Goal: Transaction & Acquisition: Register for event/course

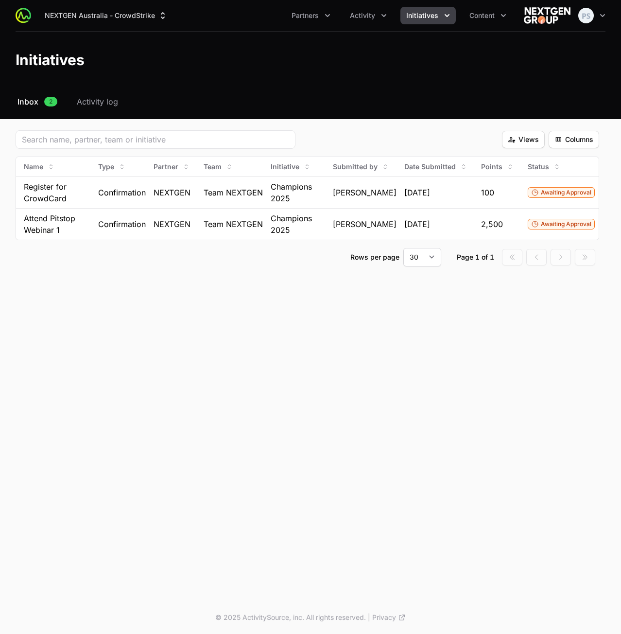
click at [352, 38] on header "Initiatives" at bounding box center [310, 60] width 621 height 56
click at [371, 21] on button "Activity" at bounding box center [368, 16] width 49 height 18
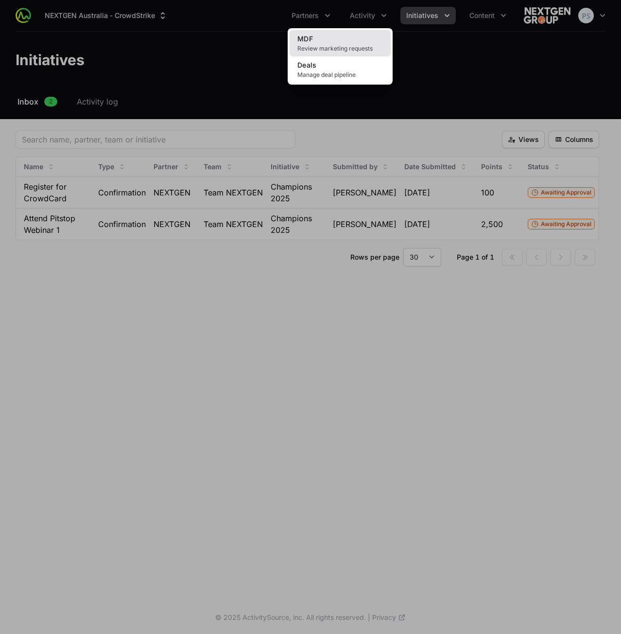
click at [349, 41] on link "MDF Review marketing requests" at bounding box center [340, 43] width 101 height 26
click at [315, 69] on span "Deals" at bounding box center [307, 65] width 19 height 8
click at [160, 90] on div "Activity menu" at bounding box center [310, 317] width 621 height 634
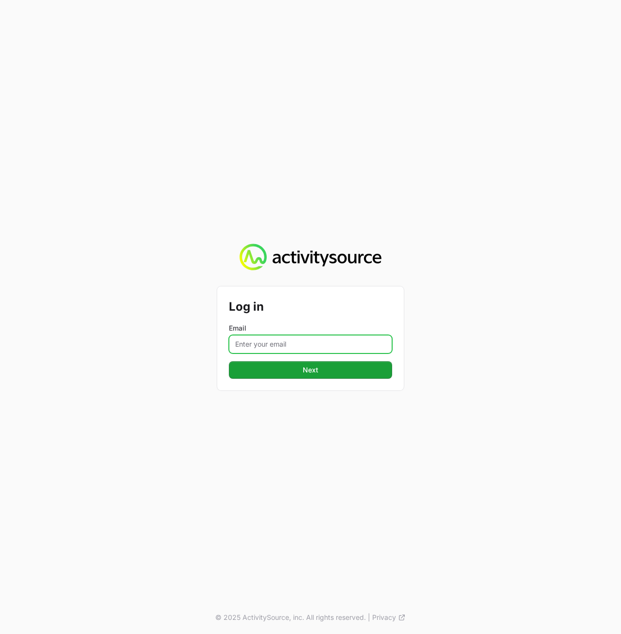
click at [293, 344] on input "Email" at bounding box center [310, 344] width 163 height 18
type input "peter@activitysource.com"
click at [229, 361] on button "Next Next" at bounding box center [310, 370] width 163 height 18
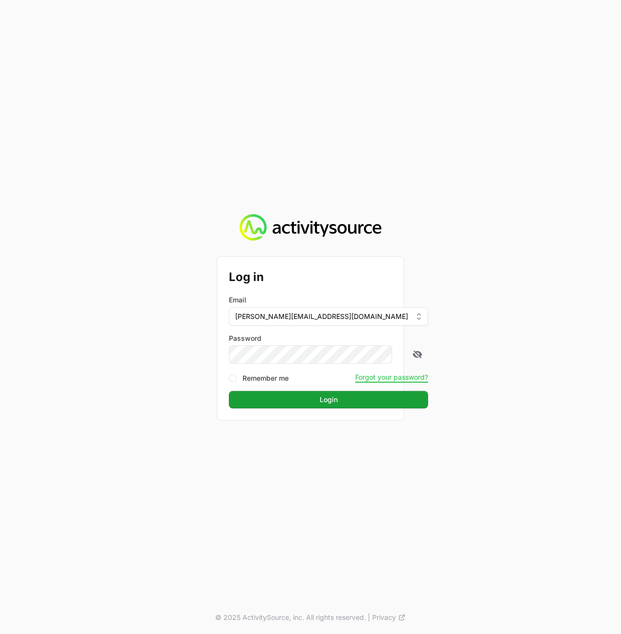
drag, startPoint x: 546, startPoint y: 333, endPoint x: 468, endPoint y: 360, distance: 82.4
click at [541, 334] on div "Log in Email peter@activitysource.com Password Remember me Forgot your password…" at bounding box center [310, 317] width 621 height 634
click at [346, 395] on span "Login" at bounding box center [329, 400] width 188 height 12
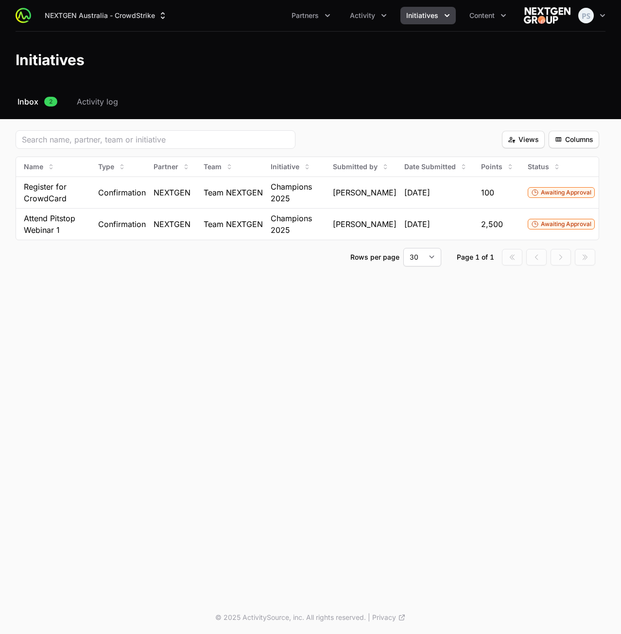
click at [121, 361] on div "NEXTGEN Australia - CrowdStrike Partners Activity Initiatives Content Open user…" at bounding box center [310, 300] width 621 height 601
click at [381, 16] on icon "Activity menu" at bounding box center [384, 16] width 10 height 10
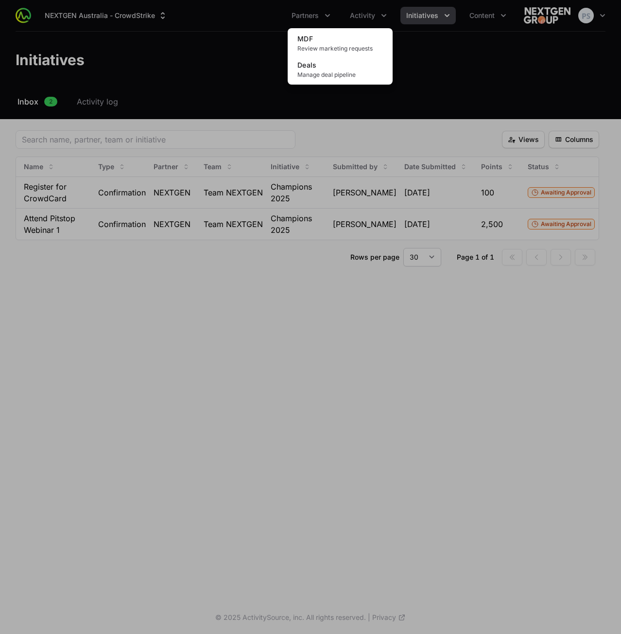
click at [427, 26] on div "Activity menu" at bounding box center [310, 317] width 621 height 634
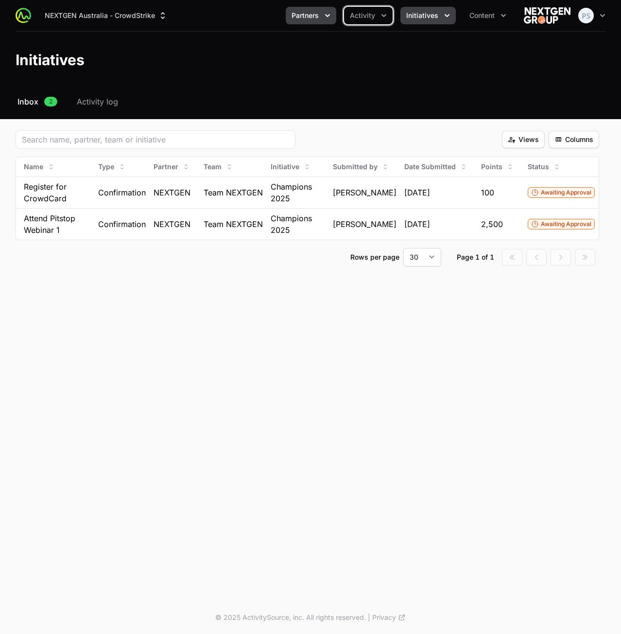
click at [319, 13] on span "Partners" at bounding box center [305, 16] width 27 height 10
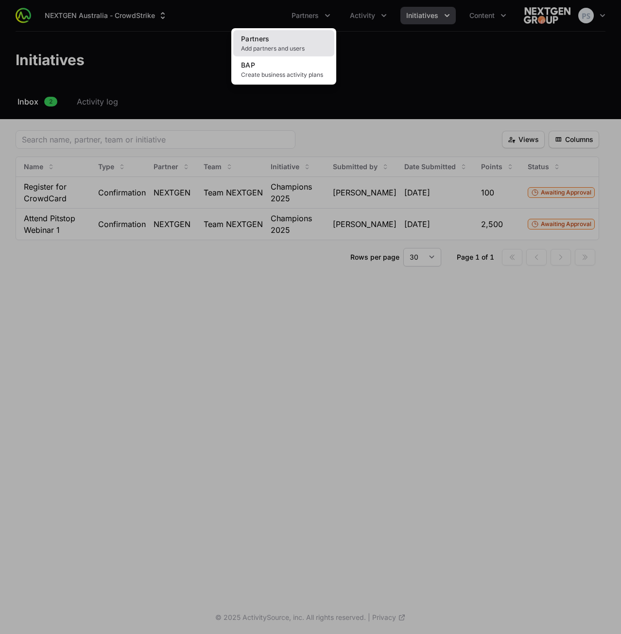
click at [313, 37] on link "Partners Add partners and users" at bounding box center [283, 43] width 101 height 26
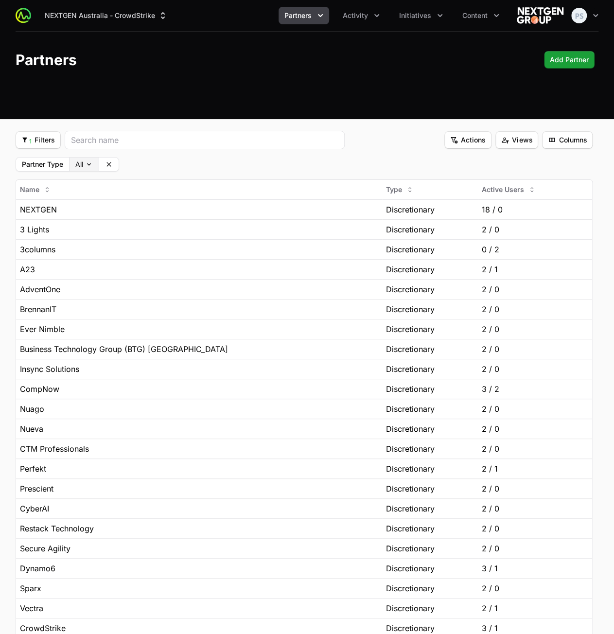
click at [74, 164] on body "NEXTGEN Australia - CrowdStrike Partners Activity Initiatives Content Open user…" at bounding box center [307, 400] width 614 height 801
click at [172, 166] on html "NEXTGEN Australia - CrowdStrike Partners Activity Initiatives Content Open user…" at bounding box center [307, 400] width 614 height 801
click at [50, 146] on button "1 Filters 1 Filters" at bounding box center [38, 140] width 45 height 18
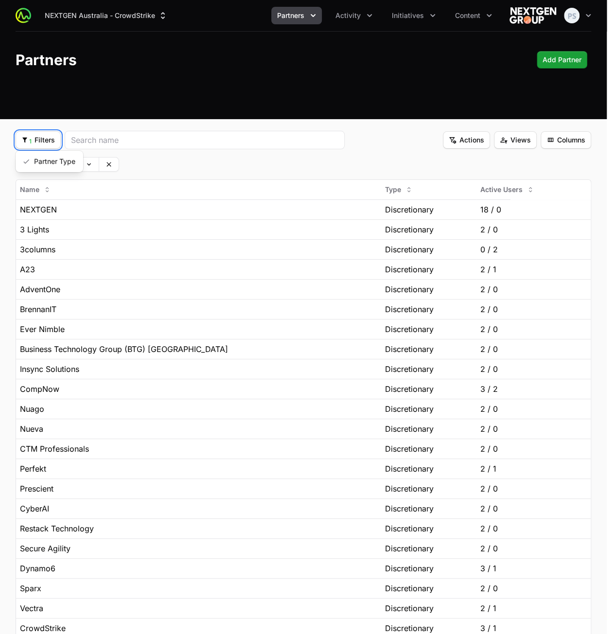
click at [131, 157] on html "NEXTGEN Australia - CrowdStrike Partners Activity Initiatives Content Open user…" at bounding box center [307, 400] width 614 height 801
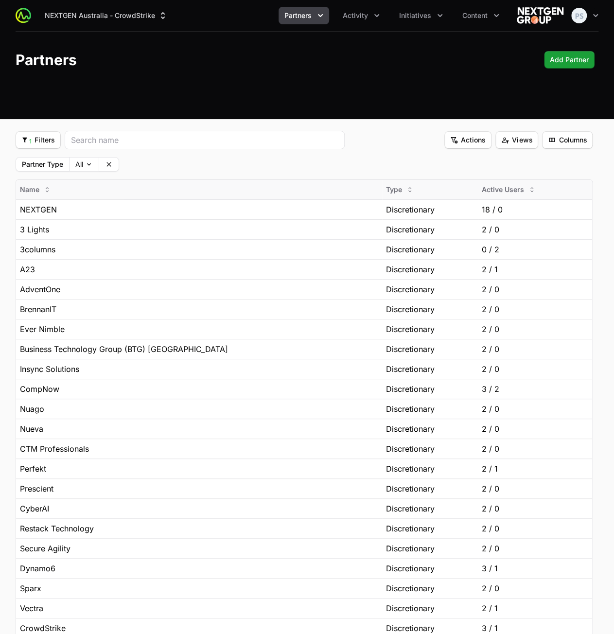
click at [110, 160] on button "Clear" at bounding box center [108, 165] width 19 height 14
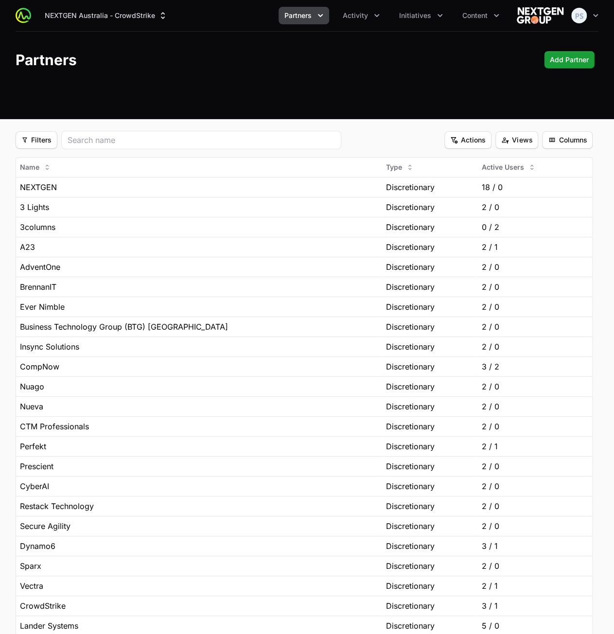
click at [304, 68] on div "Partners Add Partner Add Partner" at bounding box center [307, 60] width 583 height 18
click at [306, 19] on span "Partners" at bounding box center [297, 16] width 27 height 10
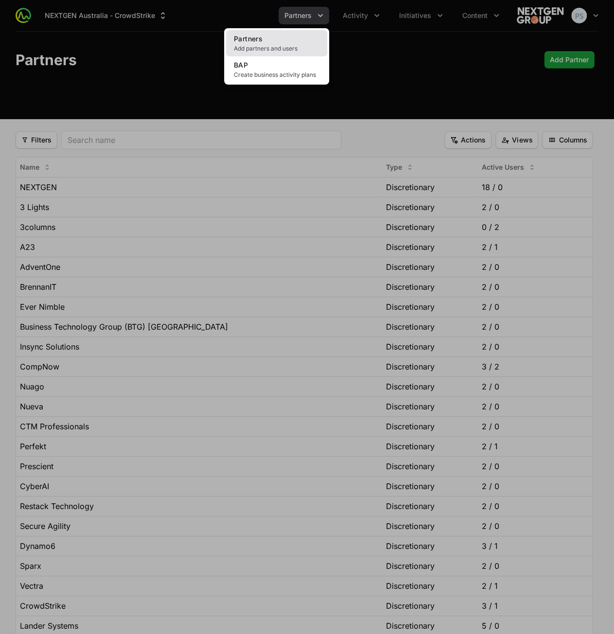
click at [259, 36] on span "Partners" at bounding box center [248, 39] width 29 height 8
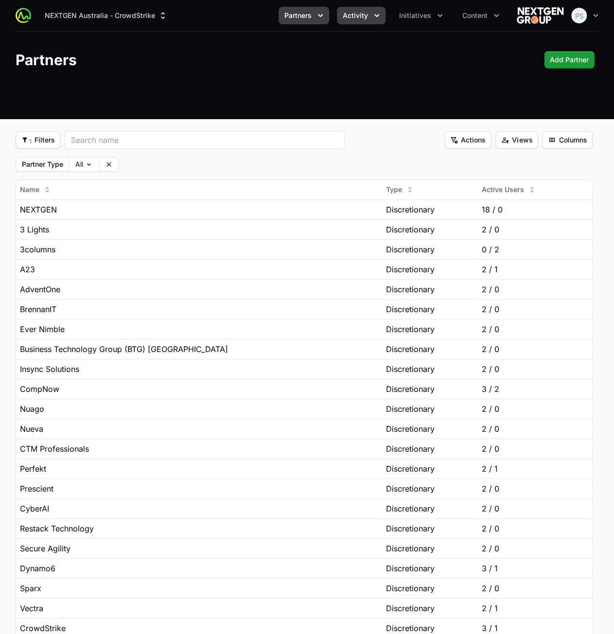
click at [370, 17] on button "Activity" at bounding box center [361, 16] width 49 height 18
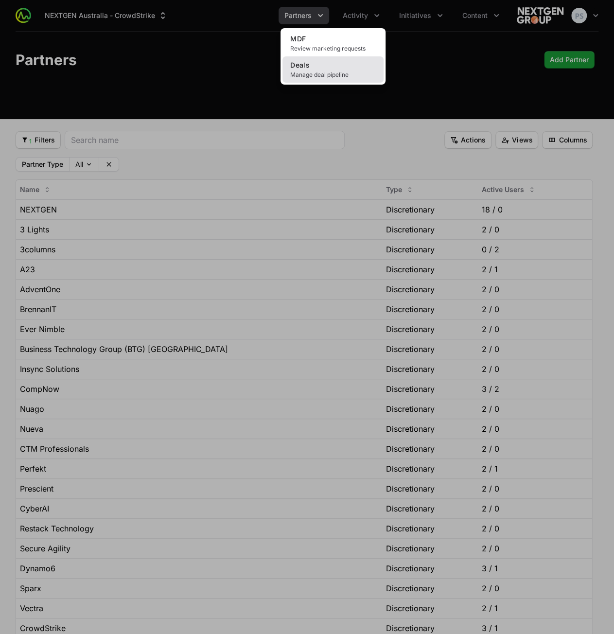
click at [341, 62] on link "Deals Manage deal pipeline" at bounding box center [333, 69] width 101 height 26
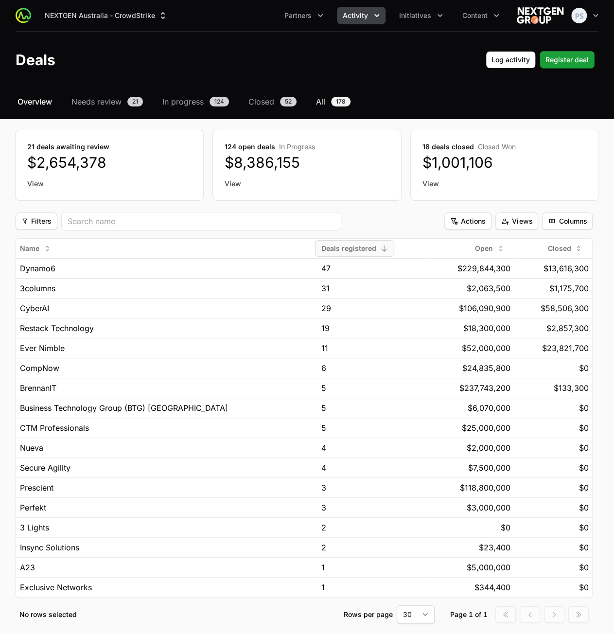
click at [322, 102] on span "All" at bounding box center [320, 102] width 9 height 12
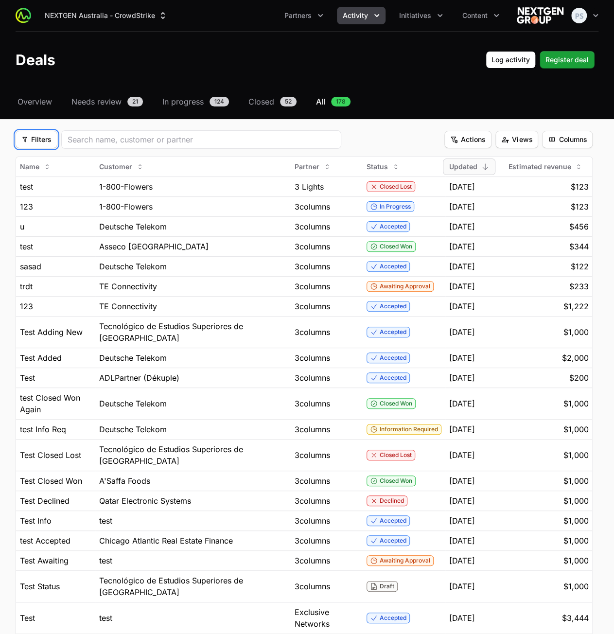
click at [49, 141] on span "Filters" at bounding box center [36, 140] width 30 height 12
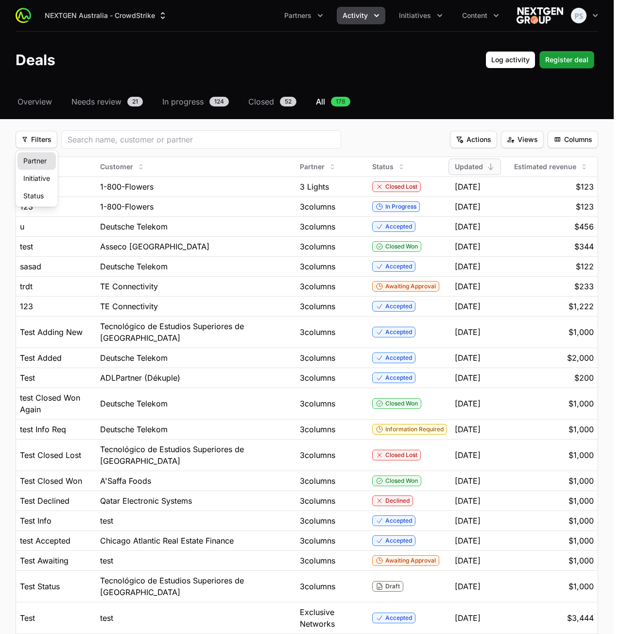
click at [45, 161] on div "Partner" at bounding box center [37, 161] width 38 height 18
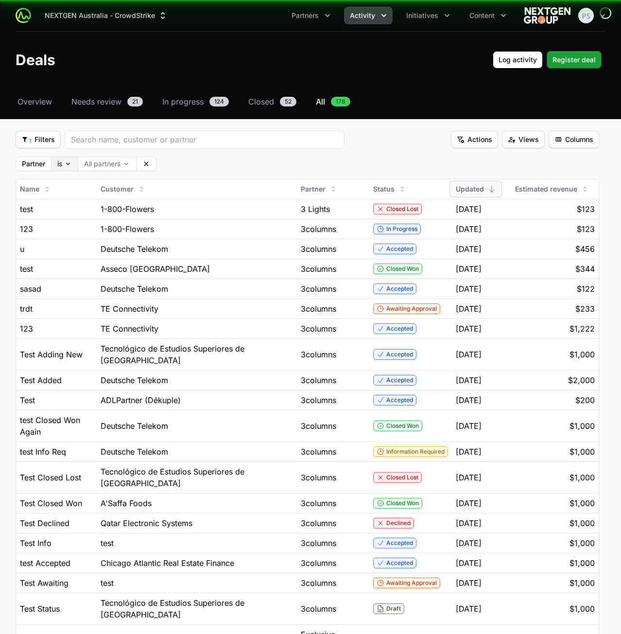
click at [62, 165] on body "NEXTGEN Australia - CrowdStrike Partners Activity Initiatives Content Open user…" at bounding box center [310, 481] width 621 height 962
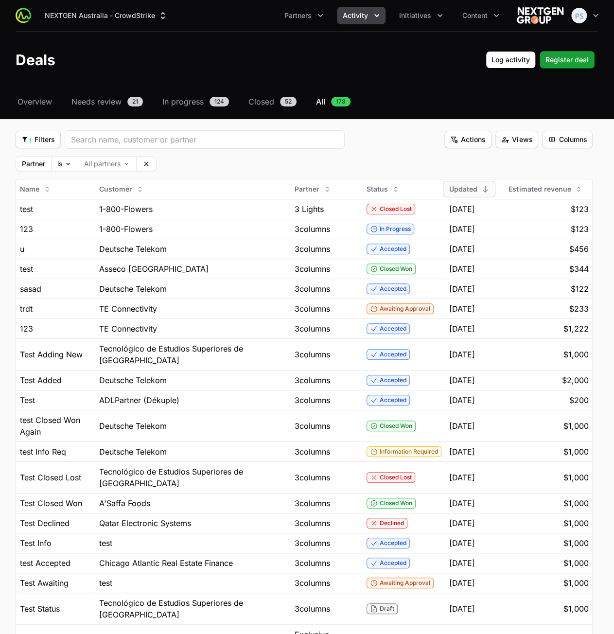
click at [387, 96] on html "NEXTGEN Australia - CrowdStrike Partners Activity Initiatives Content Open user…" at bounding box center [307, 481] width 614 height 962
click at [232, 64] on div "Deals Log activity Log activity Register deal Register deal" at bounding box center [307, 60] width 583 height 18
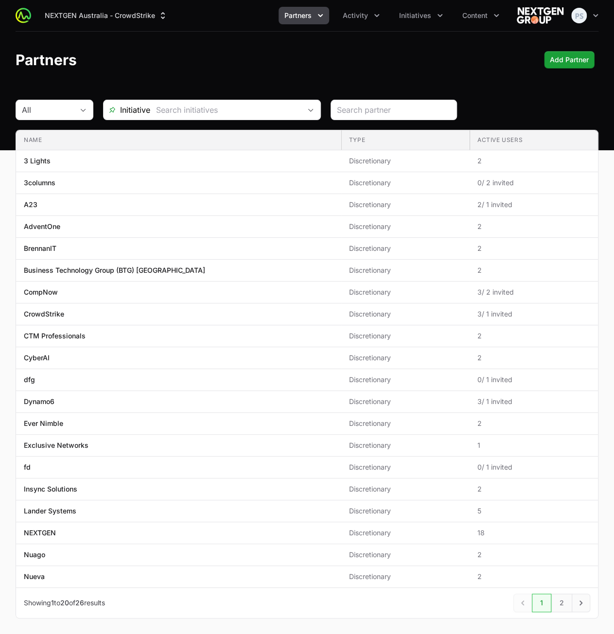
click at [287, 50] on header "Partners Add Partner Add Partner" at bounding box center [307, 60] width 614 height 56
click at [379, 14] on icon "Activity menu" at bounding box center [376, 15] width 5 height 3
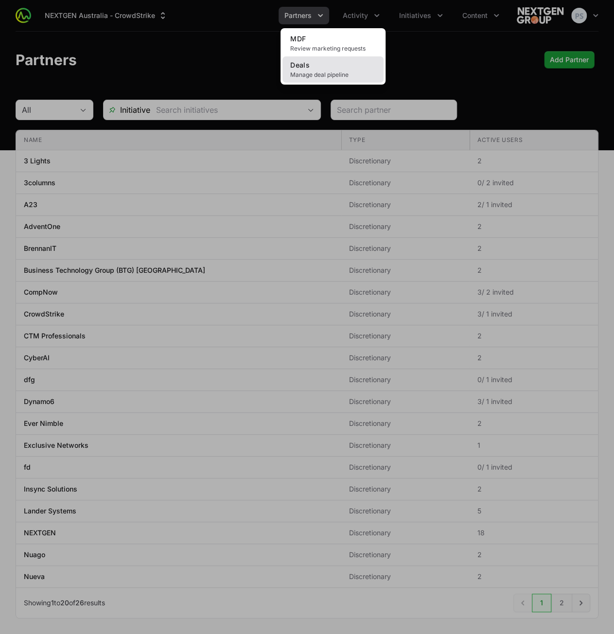
click at [318, 64] on link "Deals Manage deal pipeline" at bounding box center [333, 69] width 101 height 26
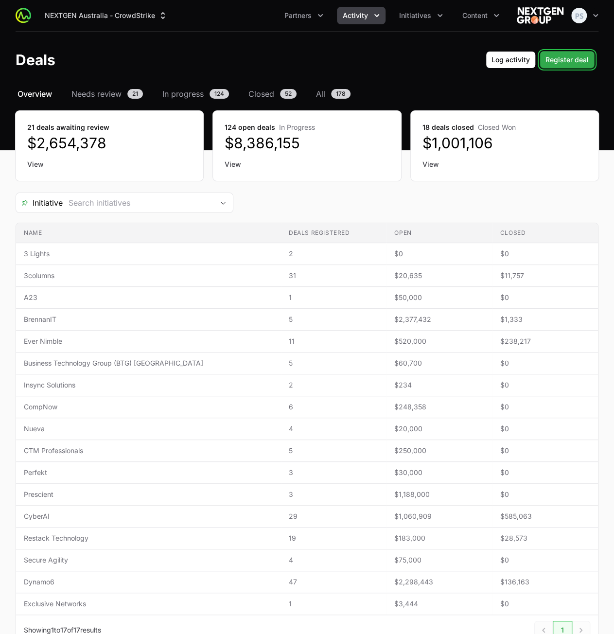
click at [562, 62] on span "Register deal" at bounding box center [567, 60] width 43 height 12
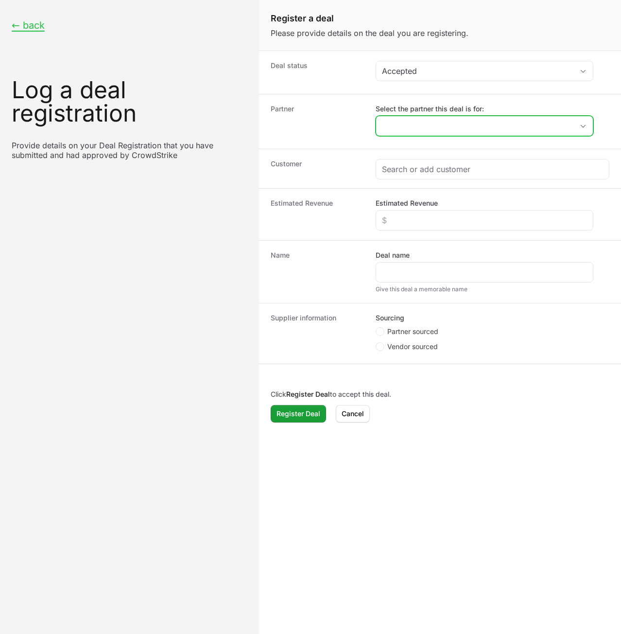
click at [420, 122] on input "Select the partner this deal is for:" at bounding box center [474, 125] width 197 height 19
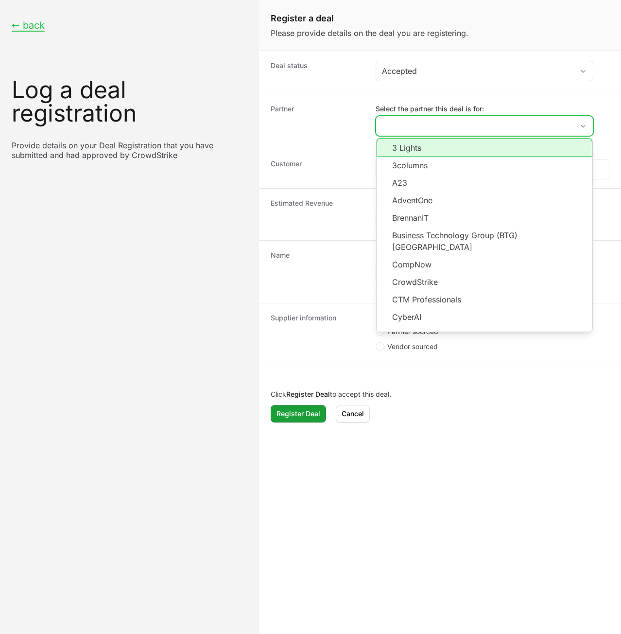
click at [423, 150] on li "3 Lights" at bounding box center [485, 147] width 216 height 18
type input "3 Lights"
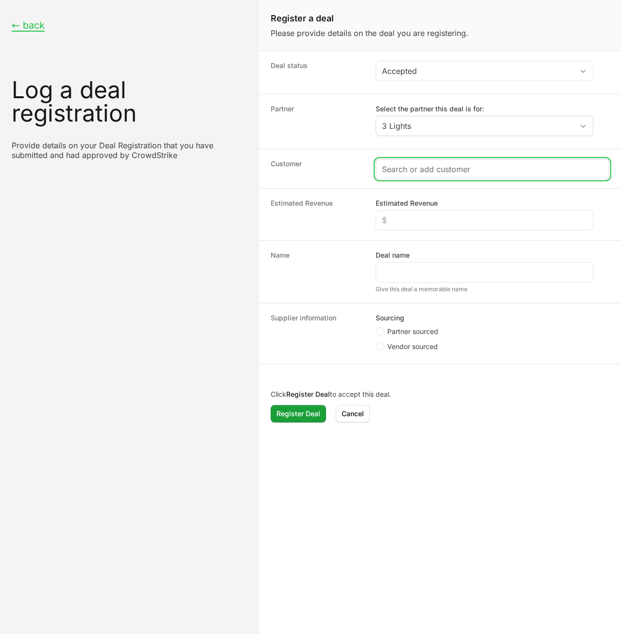
click at [416, 170] on input "Create activity form" at bounding box center [493, 169] width 222 height 12
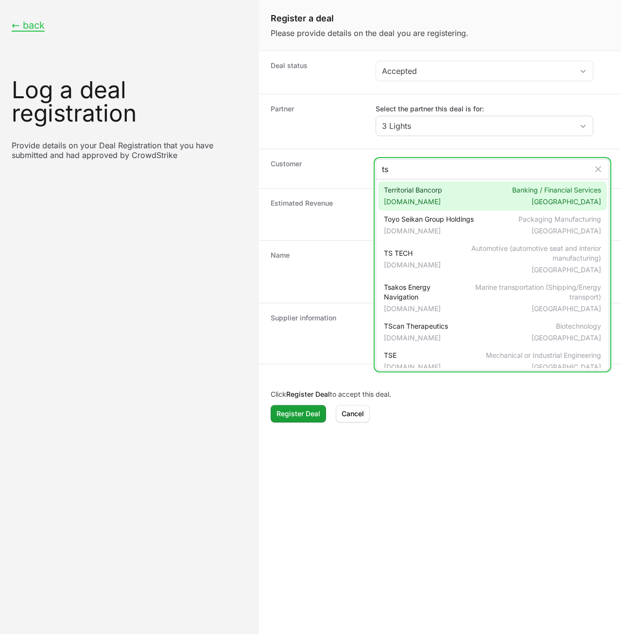
type input "ts"
click at [426, 198] on span "tsbhawaii.bank" at bounding box center [413, 202] width 58 height 10
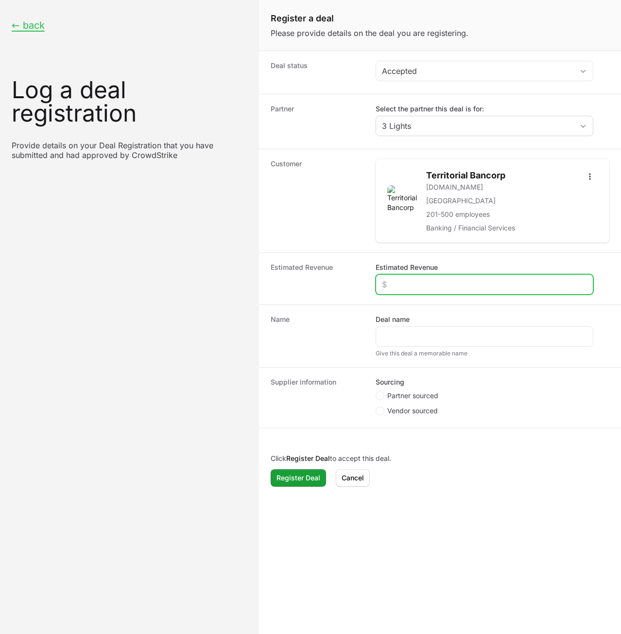
click at [421, 286] on input "Estimated Revenue" at bounding box center [484, 285] width 205 height 12
type input "$123"
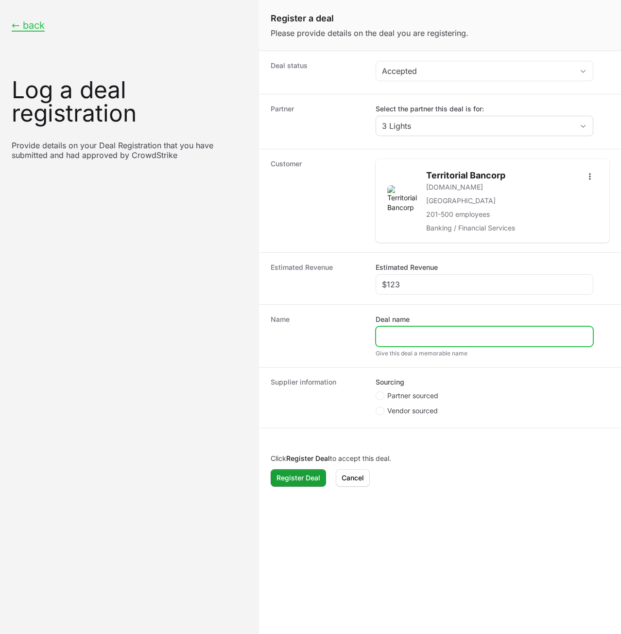
click at [418, 333] on input "Deal name" at bounding box center [484, 337] width 205 height 12
drag, startPoint x: 415, startPoint y: 333, endPoint x: 353, endPoint y: 331, distance: 62.8
click at [353, 331] on div "Name Deal name asd Give this deal a memorable name" at bounding box center [440, 335] width 363 height 63
type input "1"
click at [404, 391] on span "Partner sourced" at bounding box center [413, 396] width 51 height 10
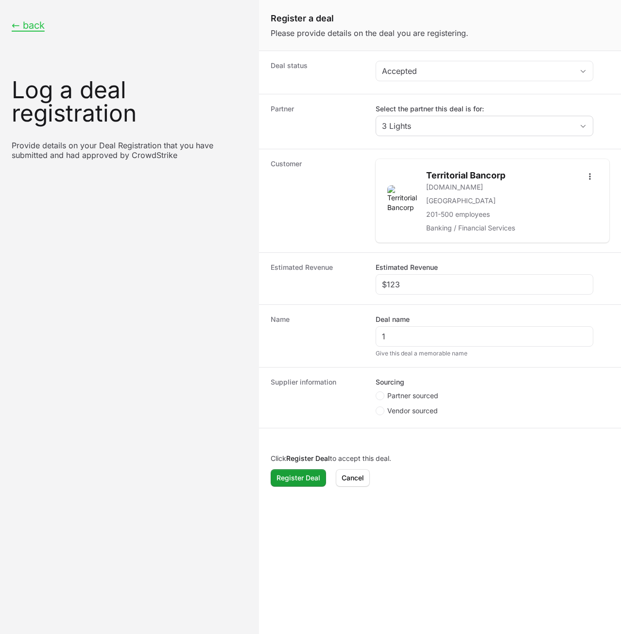
click at [377, 391] on input "Partner sourced" at bounding box center [376, 391] width 1 height 1
radio input "true"
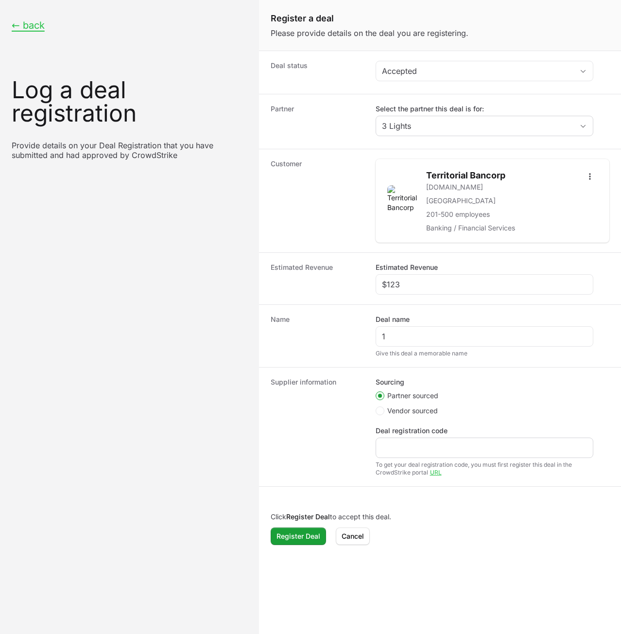
click at [400, 440] on div "Deal registration code" at bounding box center [485, 442] width 218 height 32
click at [403, 446] on input "Deal registration code" at bounding box center [484, 448] width 205 height 12
type input "2121"
click at [295, 533] on span "Register Deal" at bounding box center [299, 537] width 44 height 12
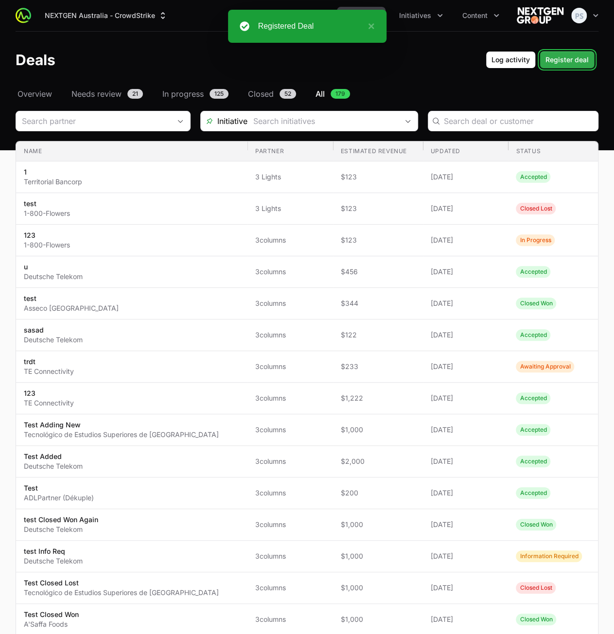
click at [567, 56] on span "Register deal" at bounding box center [567, 60] width 43 height 12
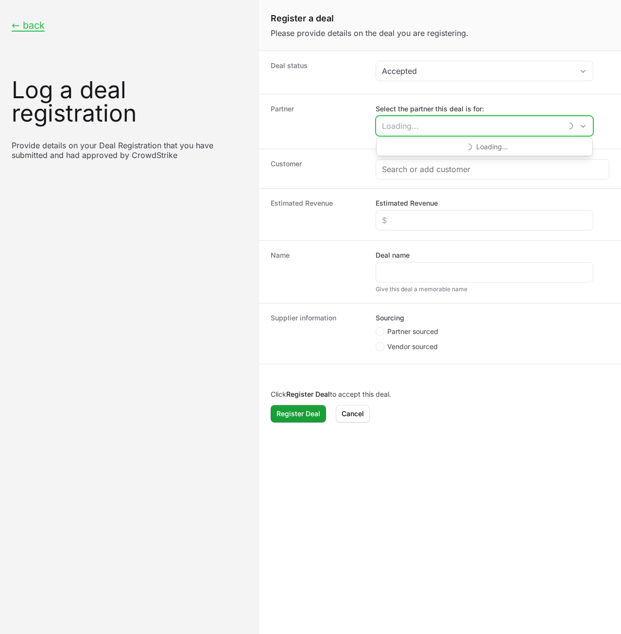
drag, startPoint x: 443, startPoint y: 122, endPoint x: 442, endPoint y: 130, distance: 8.5
click at [443, 122] on input "Select the partner this deal is for:" at bounding box center [469, 125] width 186 height 19
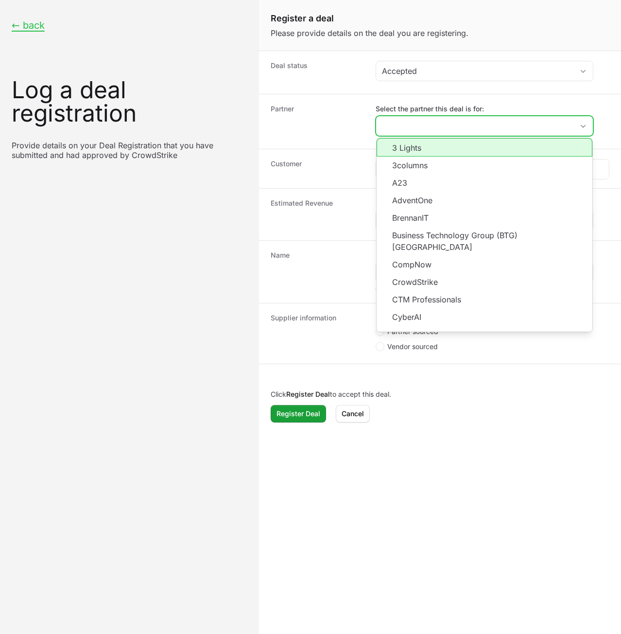
click at [433, 144] on li "3 Lights" at bounding box center [485, 147] width 216 height 18
type input "3 Lights"
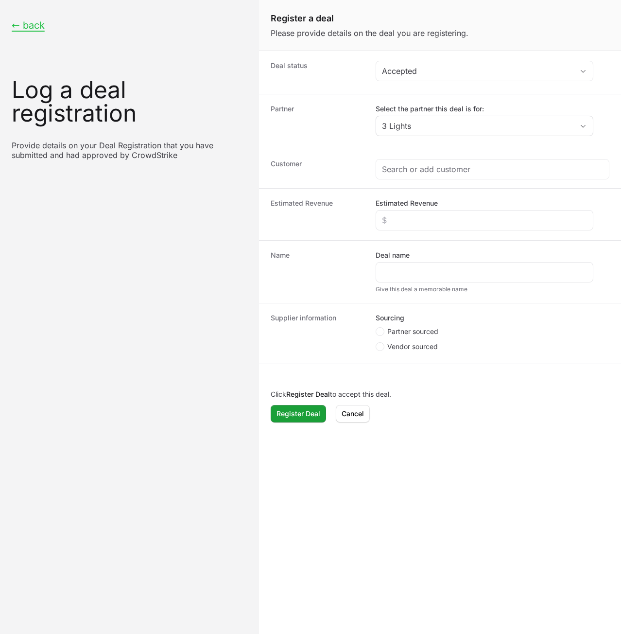
click at [433, 179] on div "Customer" at bounding box center [440, 168] width 363 height 39
click at [433, 169] on input "Create activity form" at bounding box center [493, 169] width 222 height 12
click at [434, 170] on input "Create activity form" at bounding box center [493, 169] width 222 height 12
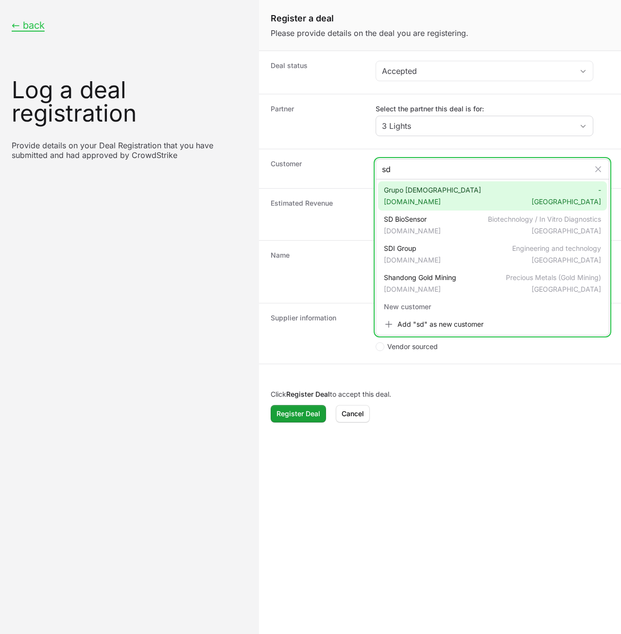
type input "sd"
click at [438, 194] on div "Grupo Salesiano sdb.org - Brazil" at bounding box center [493, 195] width 230 height 29
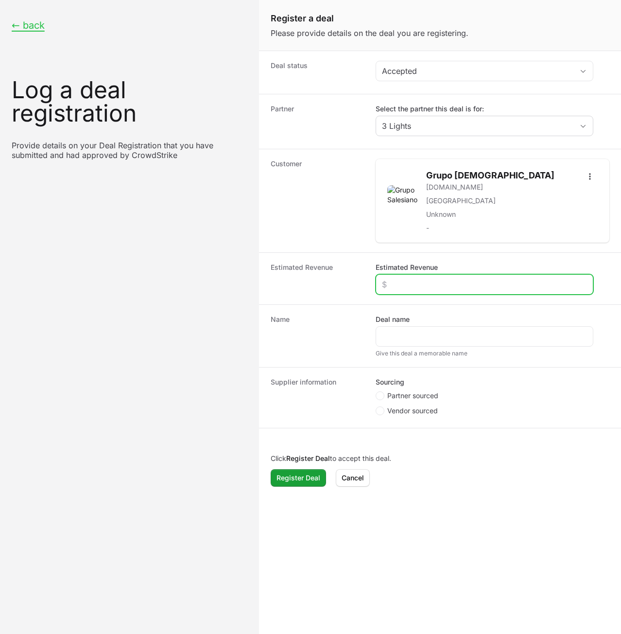
drag, startPoint x: 421, startPoint y: 285, endPoint x: 417, endPoint y: 288, distance: 5.2
click at [417, 288] on input "Estimated Revenue" at bounding box center [484, 285] width 205 height 12
type input "$234"
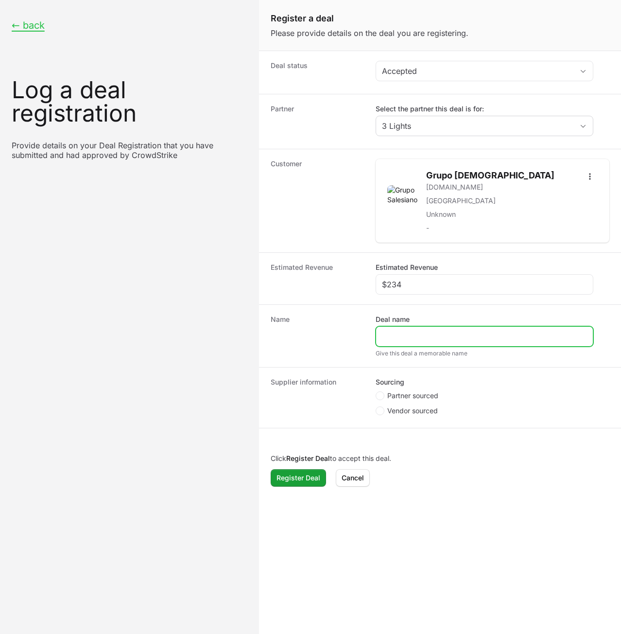
click at [429, 337] on input "Deal name" at bounding box center [484, 337] width 205 height 12
drag, startPoint x: 402, startPoint y: 335, endPoint x: 296, endPoint y: 331, distance: 105.6
click at [296, 331] on div "Name Deal name s Give this deal a memorable name" at bounding box center [440, 335] width 363 height 63
type input "2"
click at [400, 384] on legend "Sourcing" at bounding box center [390, 382] width 29 height 10
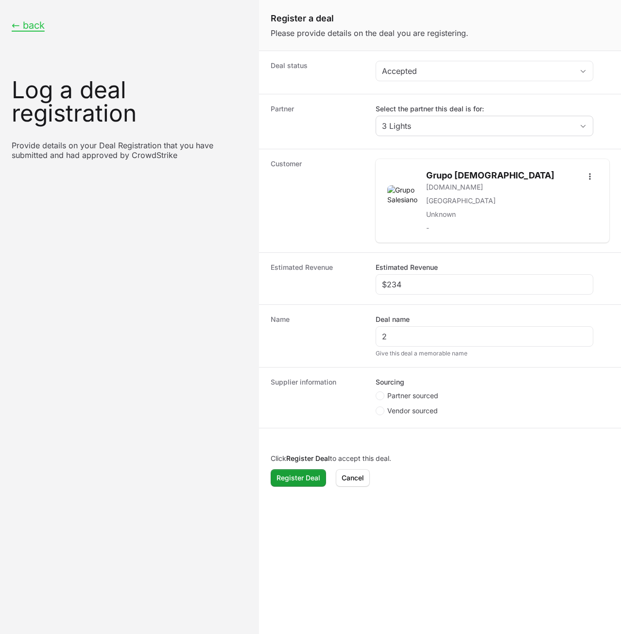
click at [399, 390] on fieldset "Sourcing Partner sourced Vendor sourced" at bounding box center [485, 397] width 218 height 41
click at [412, 392] on span "Partner sourced" at bounding box center [413, 396] width 51 height 10
click at [377, 392] on input "Partner sourced" at bounding box center [376, 391] width 1 height 1
radio input "true"
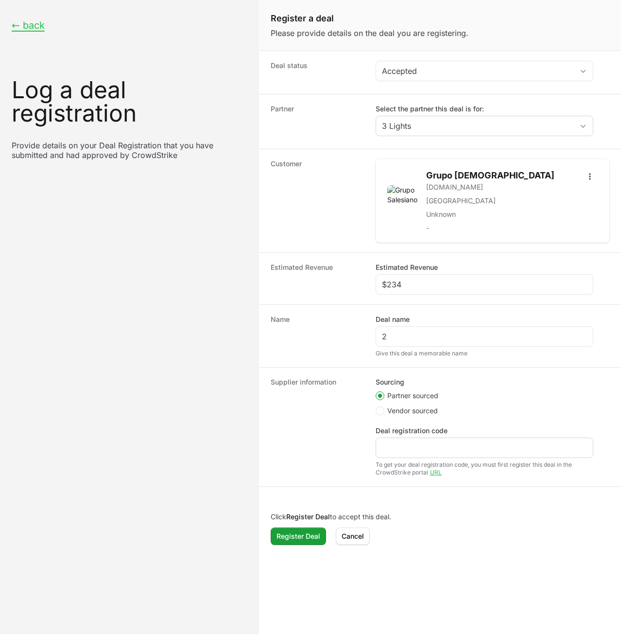
click at [412, 438] on div "Create activity form" at bounding box center [485, 448] width 218 height 20
click at [411, 449] on input "Deal registration code" at bounding box center [484, 448] width 205 height 12
type input "sad"
click at [299, 538] on span "Register Deal" at bounding box center [299, 537] width 44 height 12
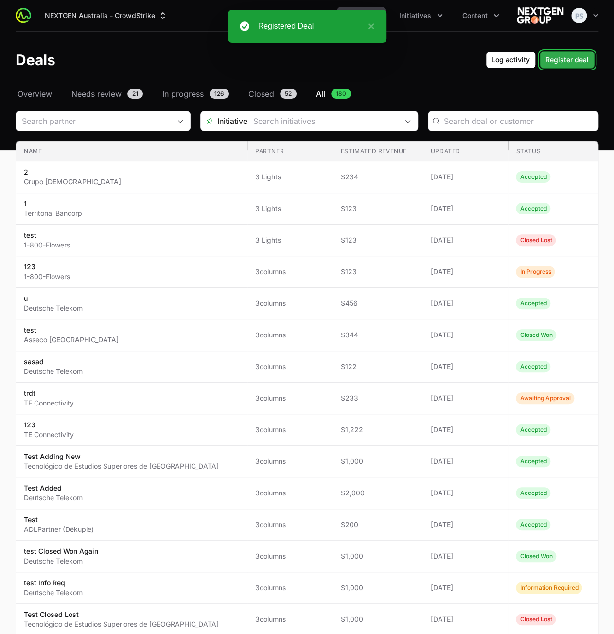
click at [563, 61] on span "Register deal" at bounding box center [567, 60] width 43 height 12
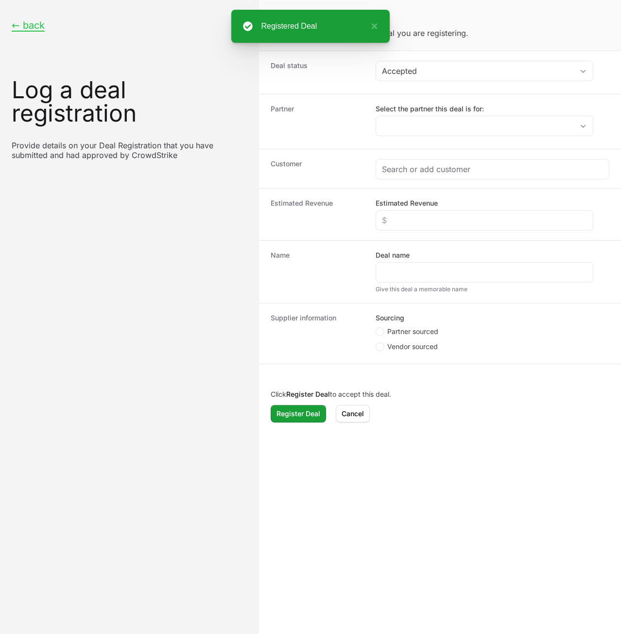
click at [464, 90] on div "Deal status Accepted" at bounding box center [440, 72] width 363 height 43
click at [461, 137] on dd "Select the partner this deal is for:" at bounding box center [493, 121] width 234 height 35
click at [466, 127] on input "Select the partner this deal is for:" at bounding box center [469, 125] width 186 height 19
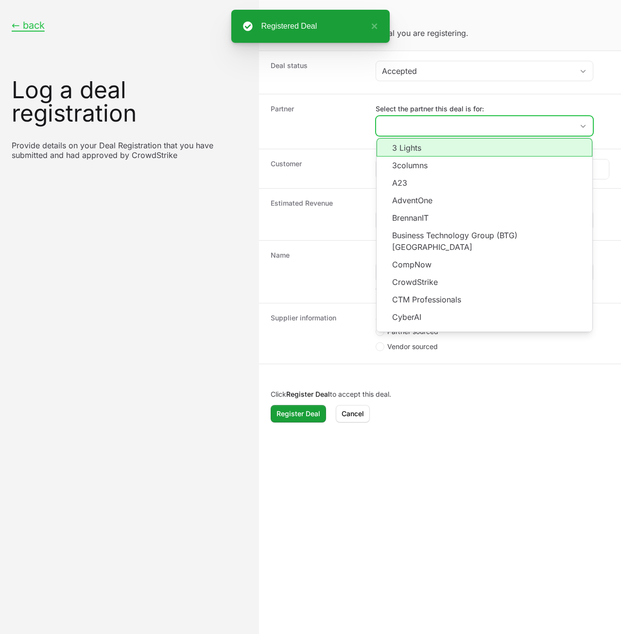
click at [445, 145] on li "3 Lights" at bounding box center [485, 147] width 216 height 18
type input "3 Lights"
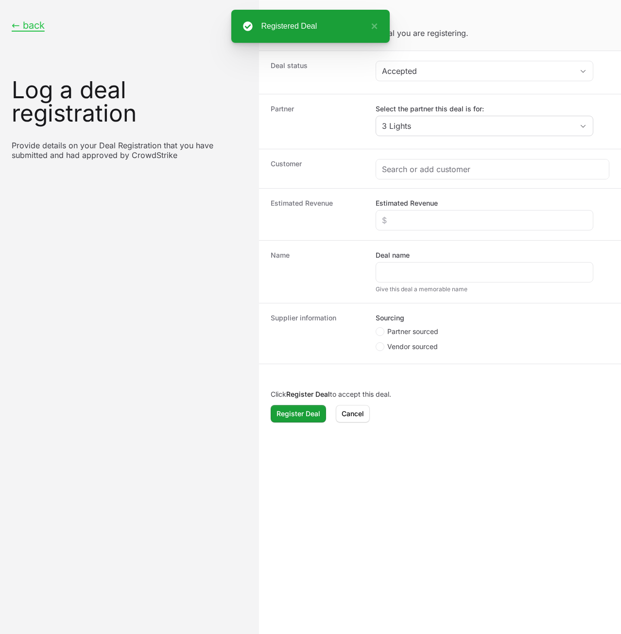
click at [425, 181] on div "Customer" at bounding box center [440, 168] width 363 height 39
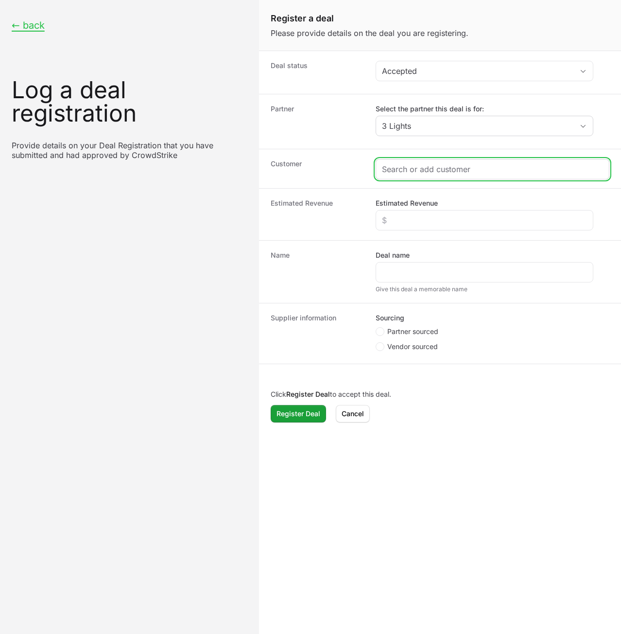
click at [430, 169] on input "Create activity form" at bounding box center [493, 169] width 222 height 12
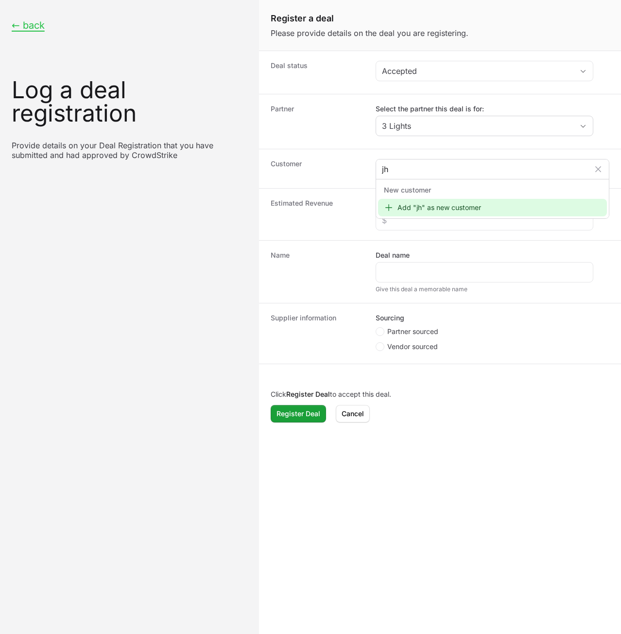
click at [437, 184] on div "New customer" at bounding box center [493, 190] width 230 height 18
click at [437, 170] on input "jh" at bounding box center [486, 169] width 208 height 12
drag, startPoint x: 432, startPoint y: 169, endPoint x: 359, endPoint y: 167, distance: 73.4
click at [356, 168] on div "Customer jh New customer Add "jh" as new customer" at bounding box center [440, 168] width 363 height 39
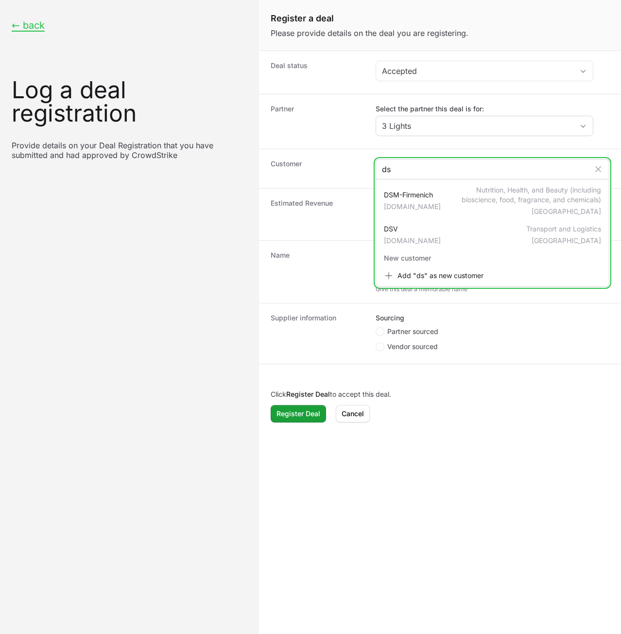
drag, startPoint x: 412, startPoint y: 163, endPoint x: 372, endPoint y: 163, distance: 40.4
click at [372, 163] on div "Customer ds DSM-Firmenich dsm-firmenich.com Nutrition, Health, and Beauty (incl…" at bounding box center [440, 168] width 363 height 39
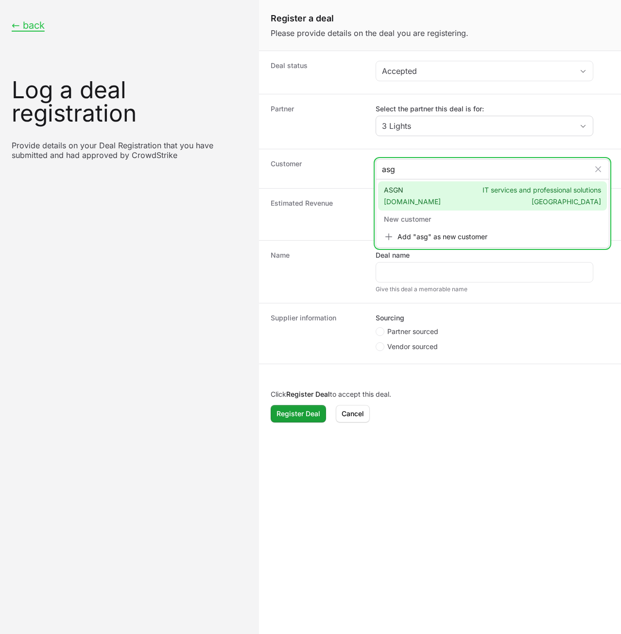
type input "asg"
click at [409, 186] on span "ASGN asgn.com" at bounding box center [412, 195] width 57 height 21
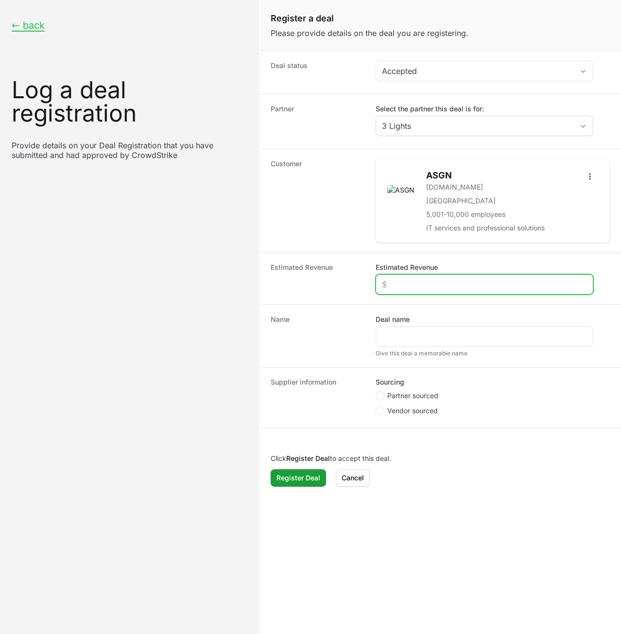
click at [419, 281] on input "Estimated Revenue" at bounding box center [484, 285] width 205 height 12
type input "$2"
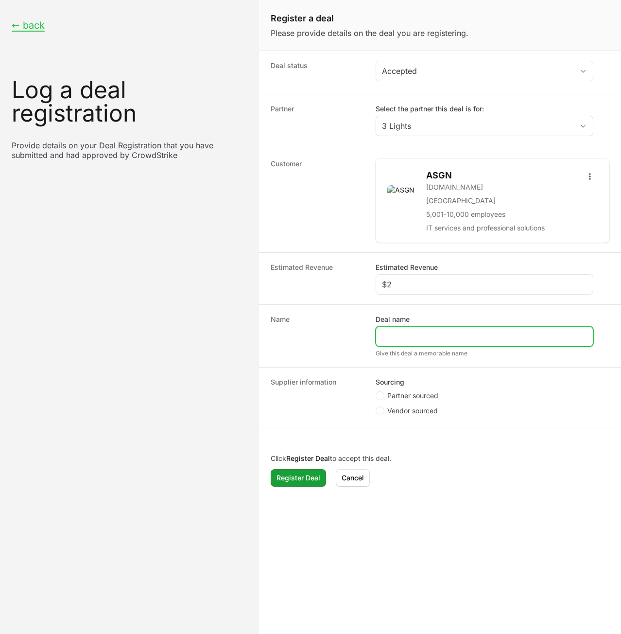
click at [409, 333] on input "Deal name" at bounding box center [484, 337] width 205 height 12
type input "3"
click at [397, 383] on legend "Sourcing" at bounding box center [390, 382] width 29 height 10
click at [398, 393] on span "Partner sourced" at bounding box center [413, 396] width 51 height 10
click at [377, 392] on input "Partner sourced" at bounding box center [376, 391] width 1 height 1
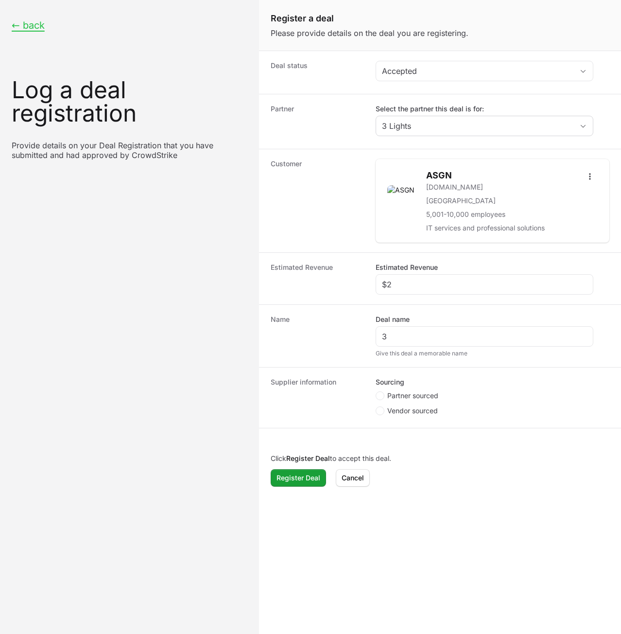
radio input "true"
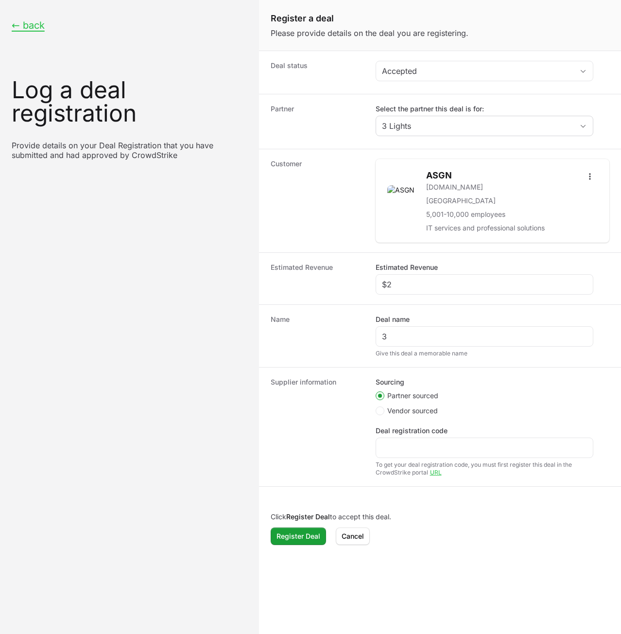
drag, startPoint x: 408, startPoint y: 439, endPoint x: 416, endPoint y: 458, distance: 21.1
click at [408, 441] on div "Create activity form" at bounding box center [485, 448] width 218 height 20
click at [414, 447] on input "Deal registration code" at bounding box center [484, 448] width 205 height 12
type input "234"
click at [310, 535] on span "Register Deal" at bounding box center [299, 537] width 44 height 12
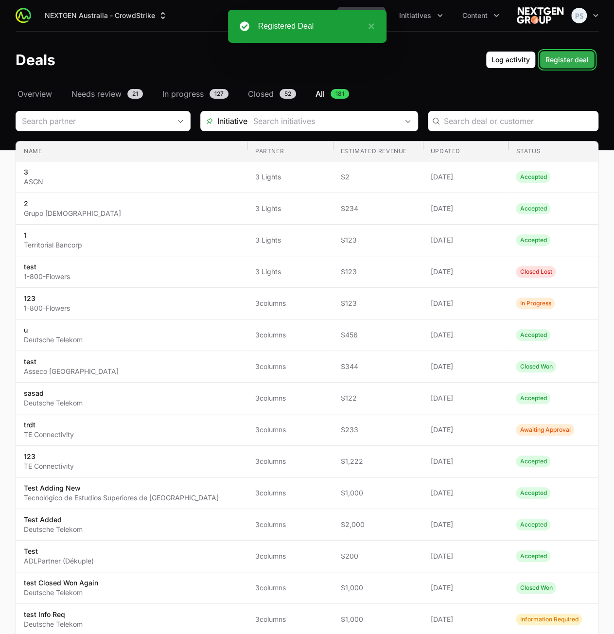
click at [570, 62] on span "Register deal" at bounding box center [567, 60] width 43 height 12
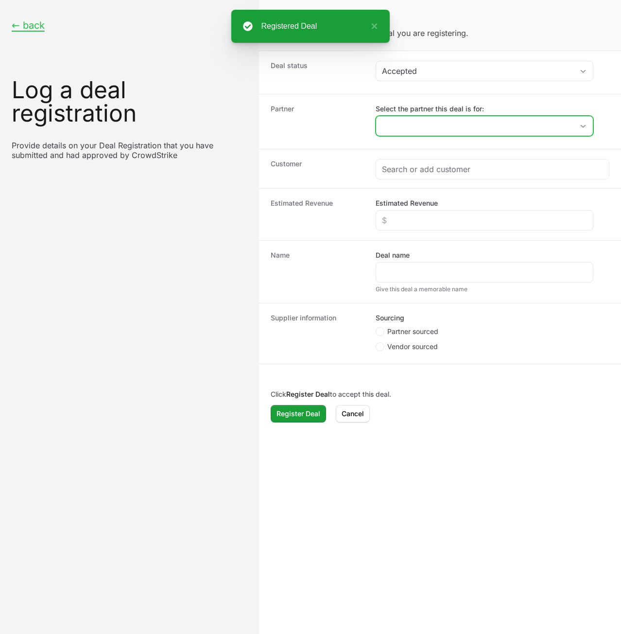
click at [440, 125] on input "Select the partner this deal is for:" at bounding box center [474, 125] width 197 height 19
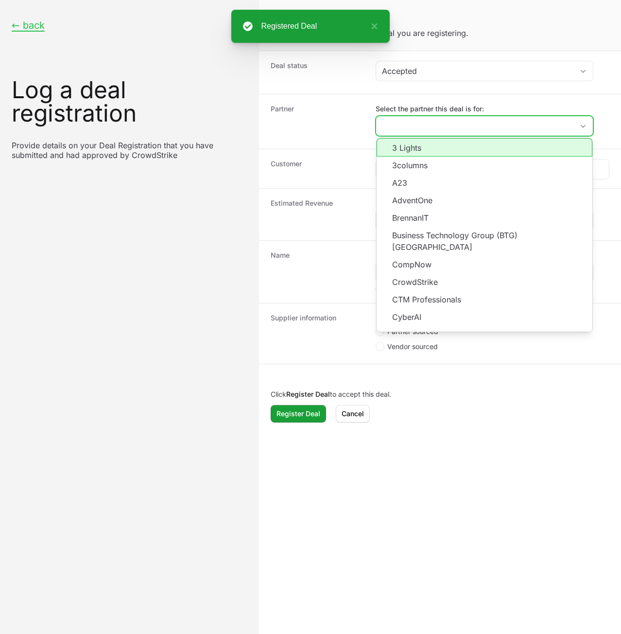
click at [432, 149] on li "3 Lights" at bounding box center [485, 147] width 216 height 18
type input "3 Lights"
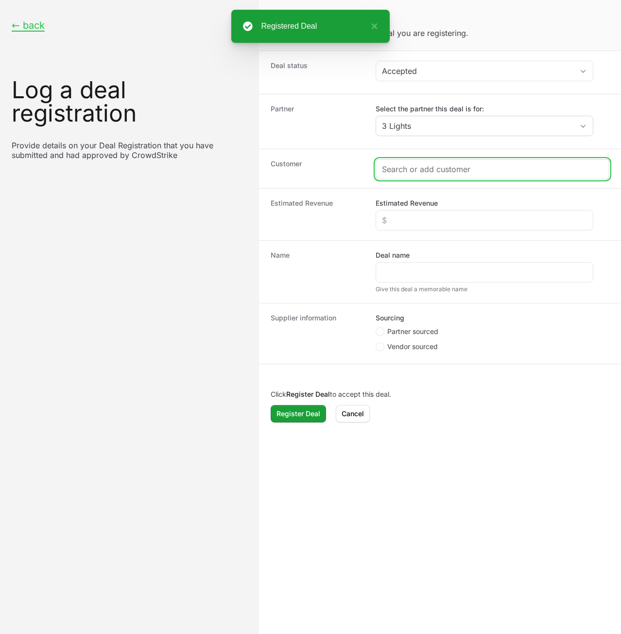
click at [427, 174] on div "Create activity form" at bounding box center [492, 169] width 233 height 19
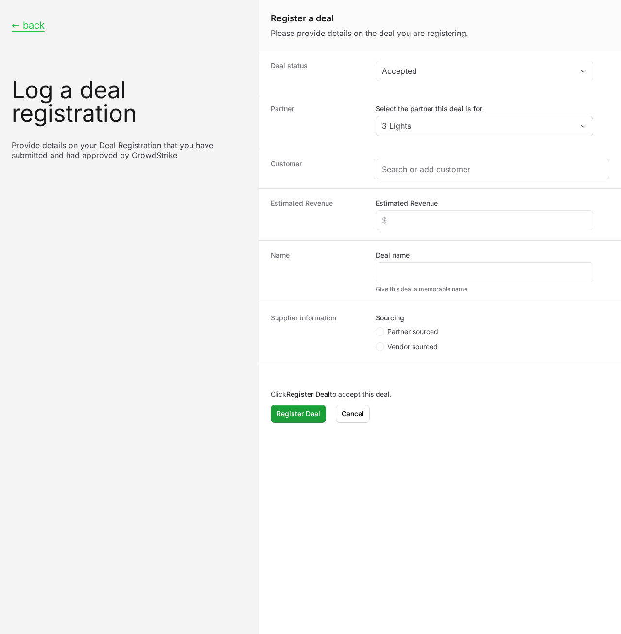
click at [426, 178] on div "Customer" at bounding box center [440, 168] width 363 height 39
click at [435, 173] on input "Create activity form" at bounding box center [493, 169] width 222 height 12
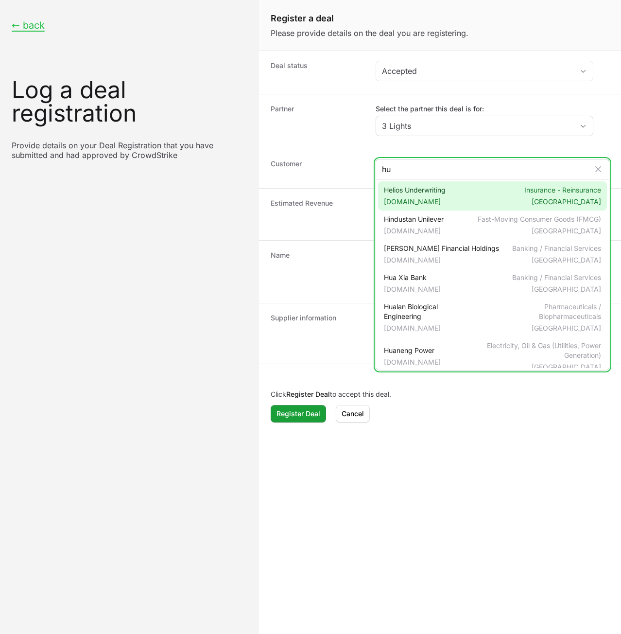
type input "hu"
click at [439, 194] on span "Helios Underwriting huwplc.com" at bounding box center [415, 195] width 62 height 21
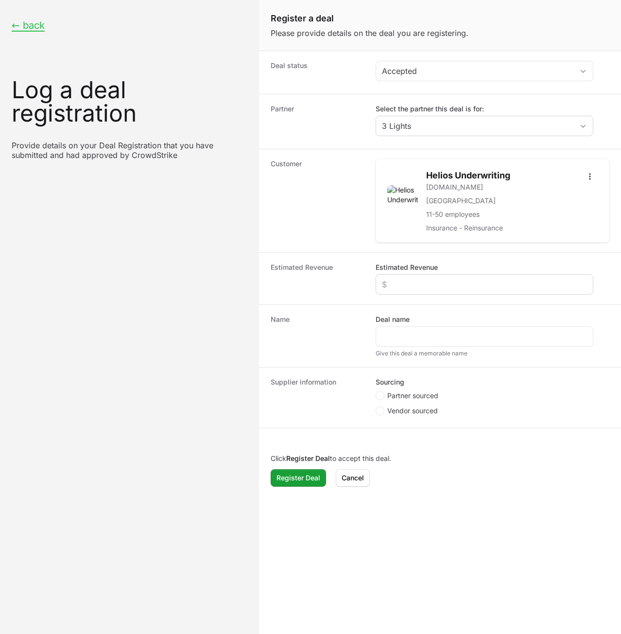
drag, startPoint x: 418, startPoint y: 276, endPoint x: 418, endPoint y: 284, distance: 8.8
click at [418, 284] on div "Create activity form" at bounding box center [485, 284] width 218 height 20
click at [418, 285] on input "Estimated Revenue" at bounding box center [484, 285] width 205 height 12
click at [423, 282] on input "Estimated Revenue" at bounding box center [484, 285] width 205 height 12
type input "$34"
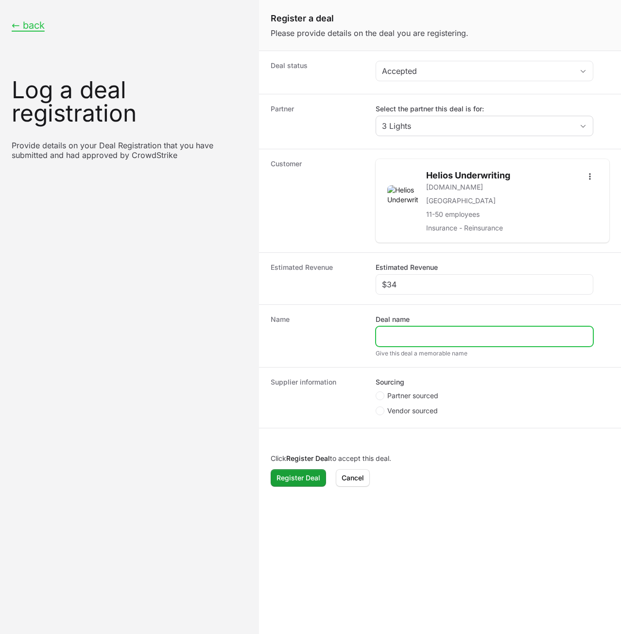
click at [412, 332] on input "Deal name" at bounding box center [484, 337] width 205 height 12
type input "4"
click at [393, 395] on span "Partner sourced" at bounding box center [413, 396] width 51 height 10
click at [377, 392] on input "Partner sourced" at bounding box center [376, 391] width 1 height 1
radio input "true"
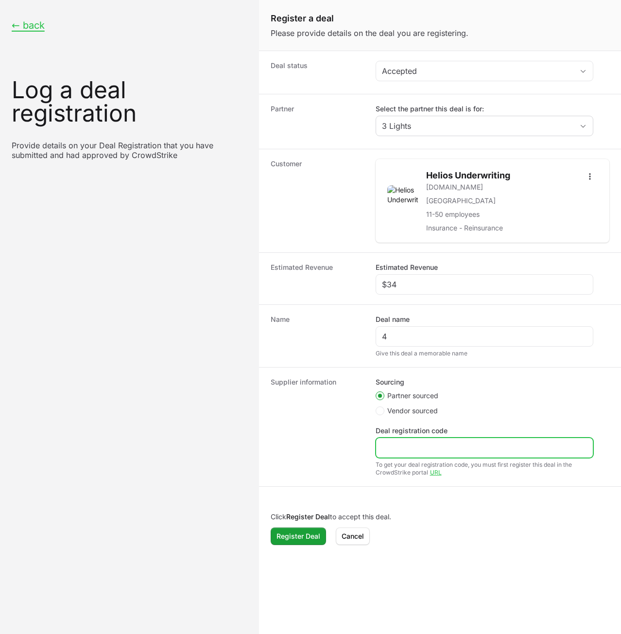
click at [414, 443] on input "Deal registration code" at bounding box center [484, 448] width 205 height 12
drag, startPoint x: 398, startPoint y: 449, endPoint x: 355, endPoint y: 446, distance: 42.9
click at [354, 446] on div "Supplier information Sourcing Partner sourced Vendor sourced Deal registration …" at bounding box center [440, 426] width 363 height 119
type input "j"
click at [301, 535] on span "Register Deal" at bounding box center [299, 537] width 44 height 12
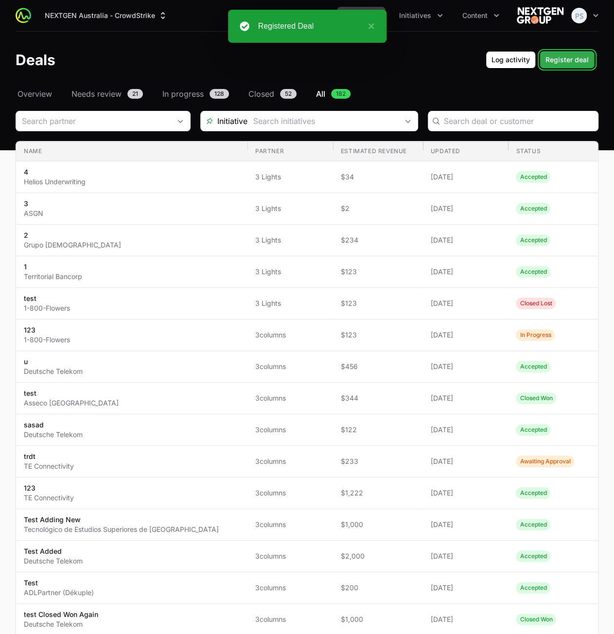
click at [561, 55] on span "Register deal" at bounding box center [567, 60] width 43 height 12
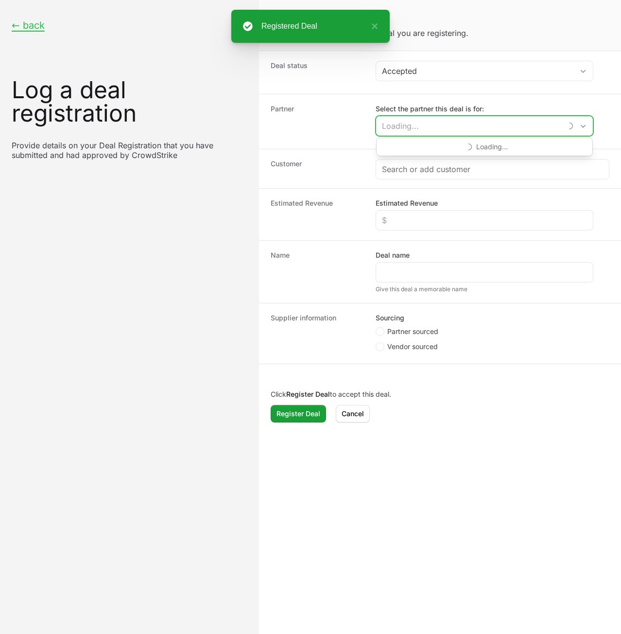
click at [445, 124] on input "Select the partner this deal is for:" at bounding box center [469, 125] width 186 height 19
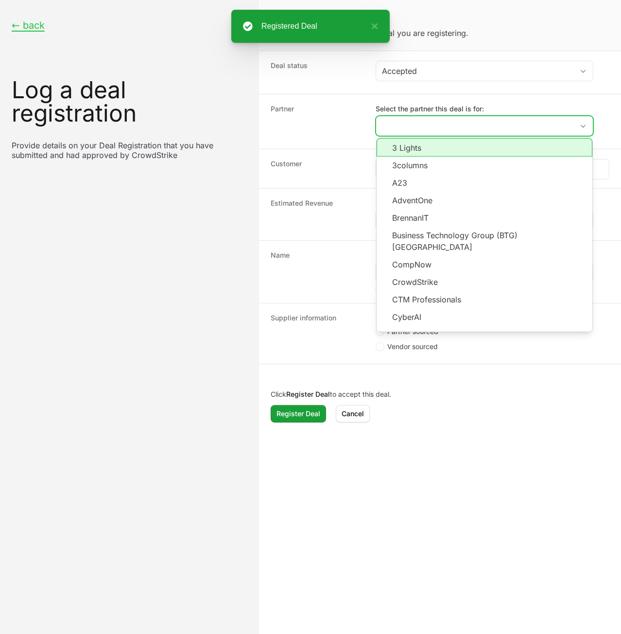
click at [430, 148] on li "3 Lights" at bounding box center [485, 147] width 216 height 18
type input "3 Lights"
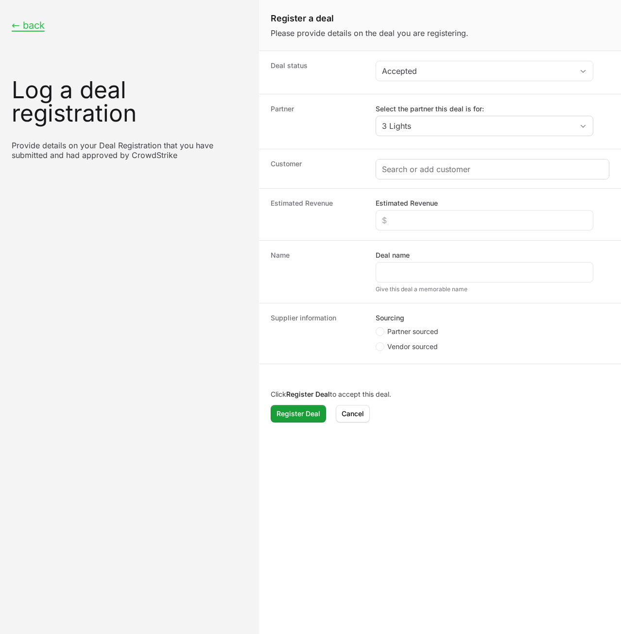
click at [428, 175] on div "Create activity form" at bounding box center [492, 169] width 233 height 19
click at [426, 168] on input "Create activity form" at bounding box center [493, 169] width 222 height 12
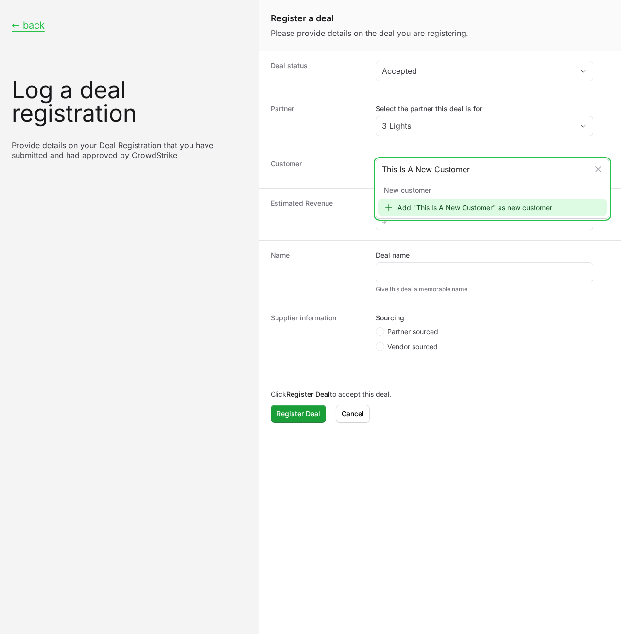
type input "This Is A New Customer"
click at [462, 205] on div "Add "This Is A New Customer" as new customer" at bounding box center [493, 208] width 230 height 18
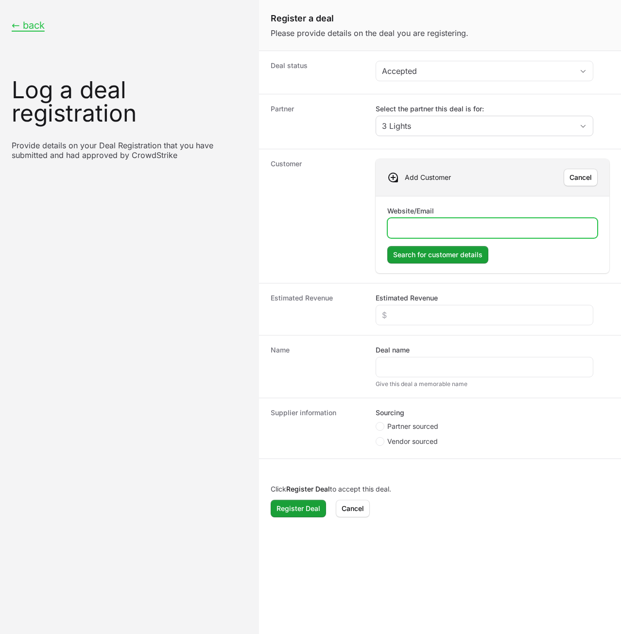
paste input ".rightmove.co.uk"
click at [395, 227] on input ".rightmove.co.uk" at bounding box center [493, 228] width 198 height 12
type input "www.rightmove.co.uk"
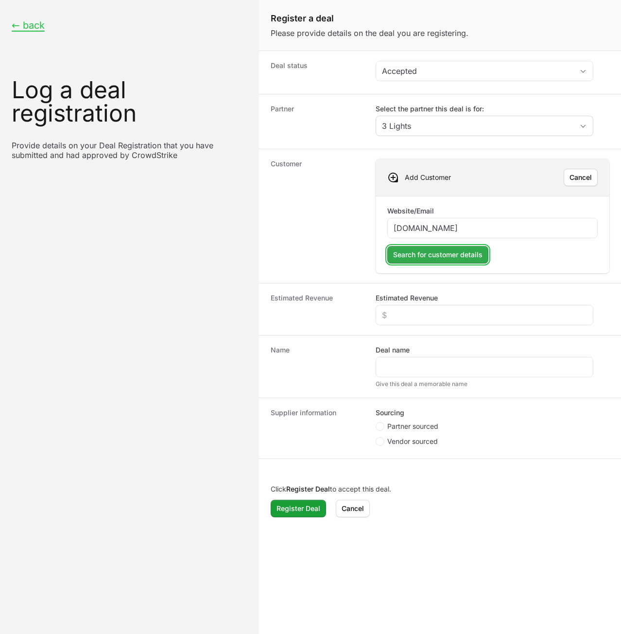
click at [455, 250] on span "Search for customer details" at bounding box center [437, 255] width 89 height 12
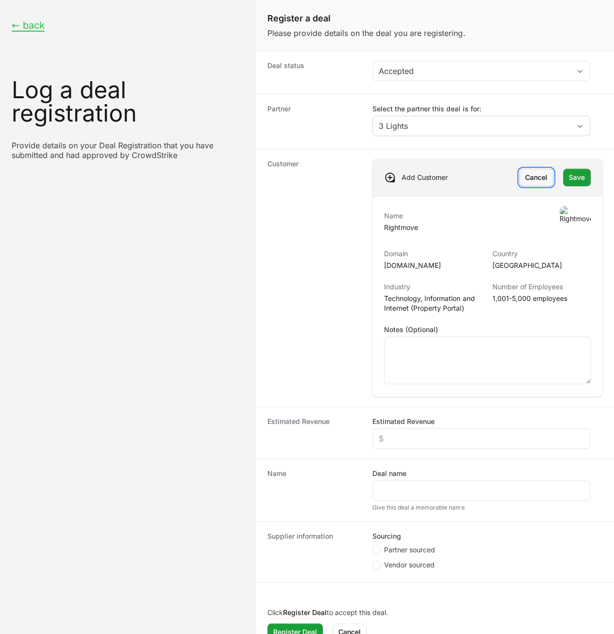
click at [542, 177] on span "Cancel" at bounding box center [536, 178] width 22 height 12
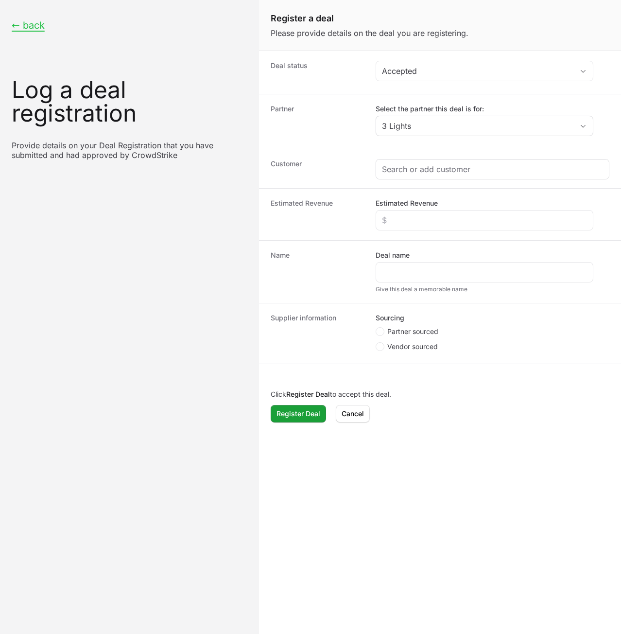
click at [427, 177] on div "Create activity form" at bounding box center [492, 169] width 233 height 19
click at [428, 170] on input "Create activity form" at bounding box center [493, 169] width 222 height 12
drag, startPoint x: 409, startPoint y: 166, endPoint x: 407, endPoint y: 174, distance: 8.2
click at [407, 173] on input "Create activity form" at bounding box center [493, 169] width 222 height 12
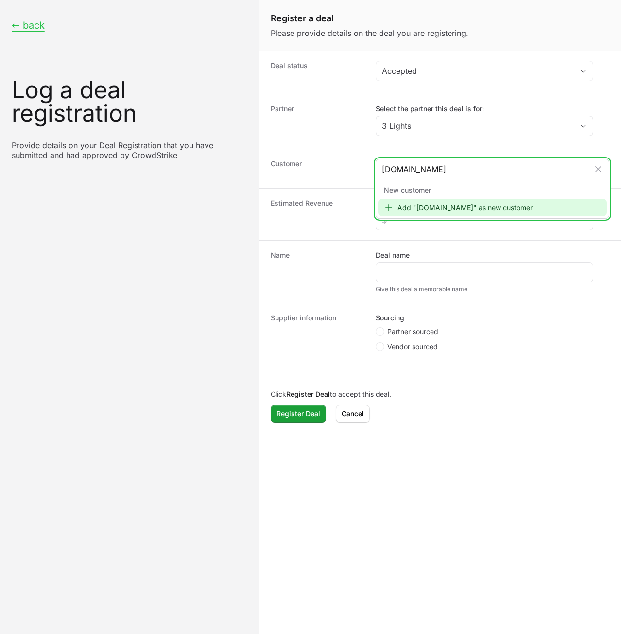
type input "www.ssdkdsdssd.com"
click at [467, 201] on div "Add "www.ssdkdsdssd.com" as new customer" at bounding box center [493, 208] width 230 height 18
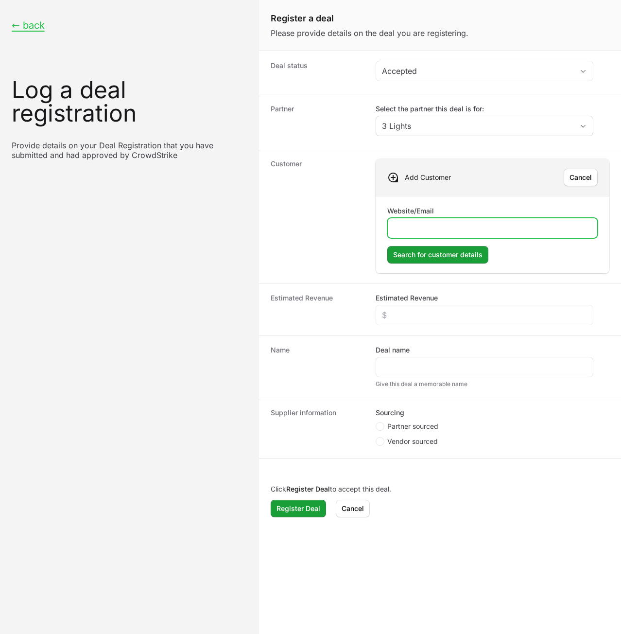
click at [462, 228] on input "Website/Email" at bounding box center [493, 228] width 198 height 12
type input "www.akjsdjhasdasdasd.com"
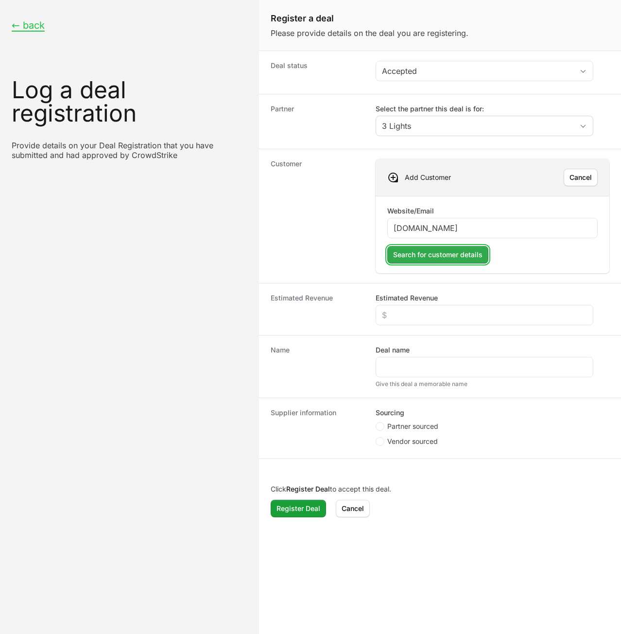
click at [454, 256] on span "Search for customer details" at bounding box center [437, 255] width 89 height 12
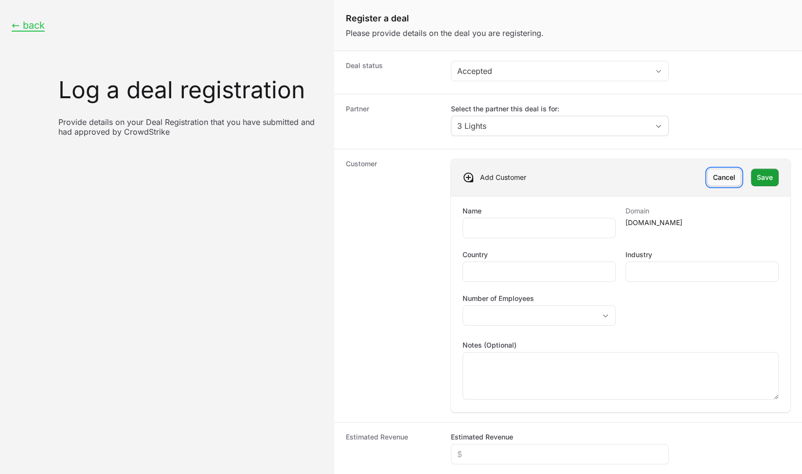
click at [621, 178] on span "Cancel" at bounding box center [724, 178] width 22 height 12
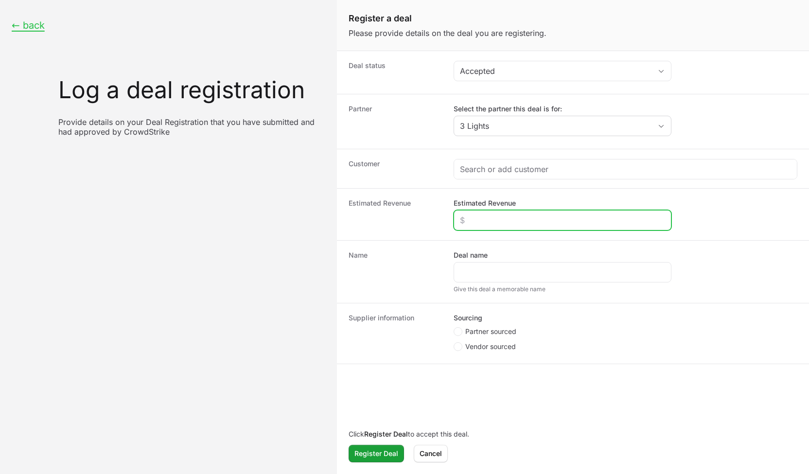
click at [491, 221] on input "Estimated Revenue" at bounding box center [562, 220] width 205 height 12
click at [490, 177] on div "Create activity form" at bounding box center [625, 169] width 343 height 19
click at [491, 174] on div "Create activity form" at bounding box center [625, 169] width 343 height 19
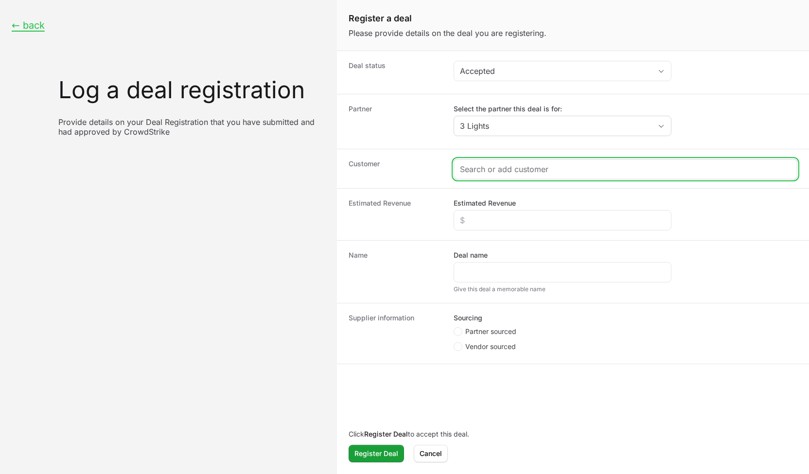
click at [492, 173] on input "Create activity form" at bounding box center [625, 169] width 331 height 12
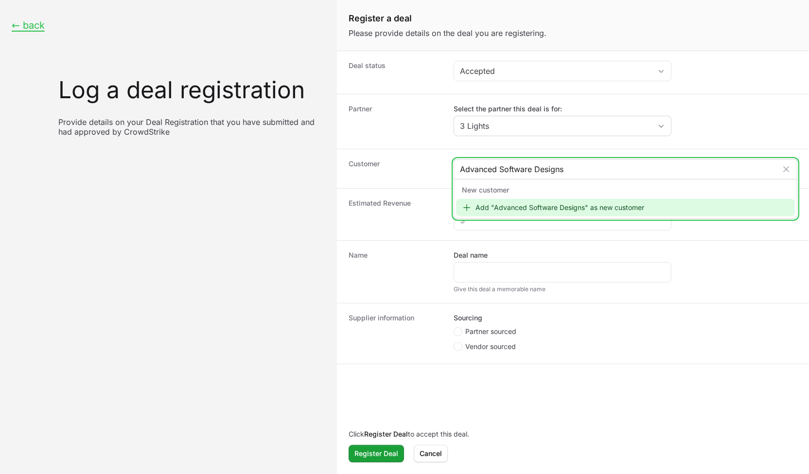
type input "Advanced Software Designs"
click at [492, 205] on div "Add "Advanced Software Designs" as new customer" at bounding box center [625, 208] width 339 height 18
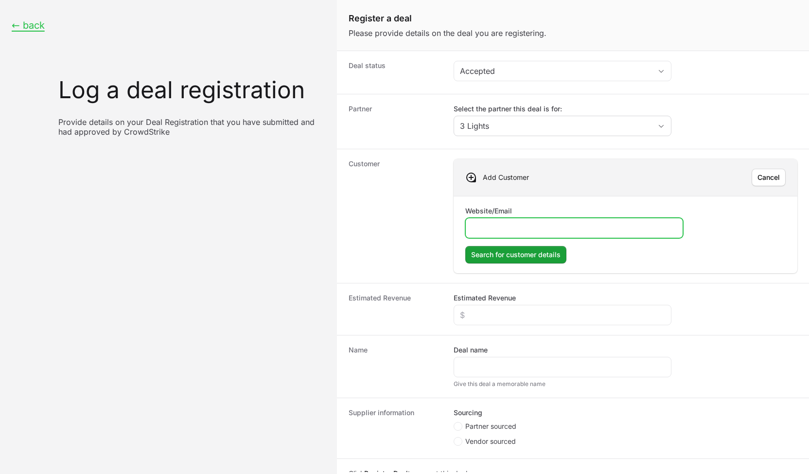
click at [518, 229] on input "Website/Email" at bounding box center [574, 228] width 205 height 12
type input "john@advancedsoftwaredesigns.com"
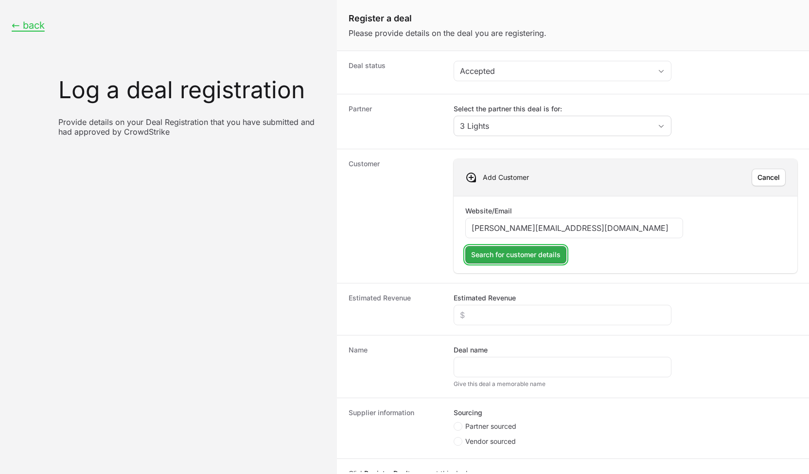
click at [512, 256] on span "Search for customer details" at bounding box center [515, 255] width 89 height 12
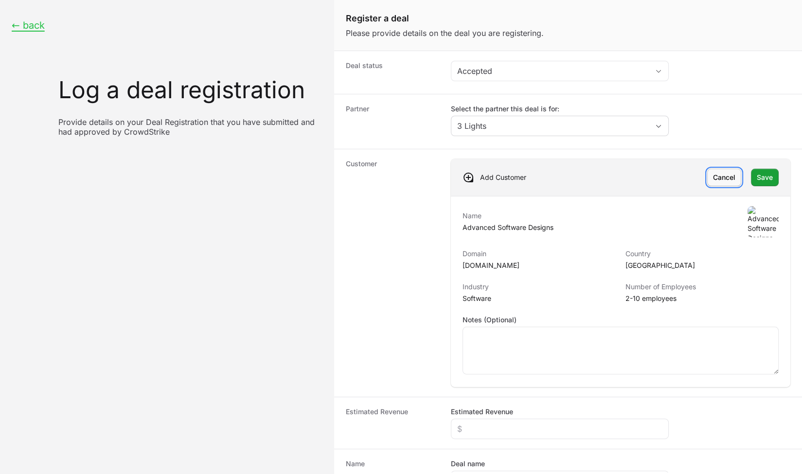
click at [621, 181] on button "Cancel Cancel" at bounding box center [724, 178] width 34 height 18
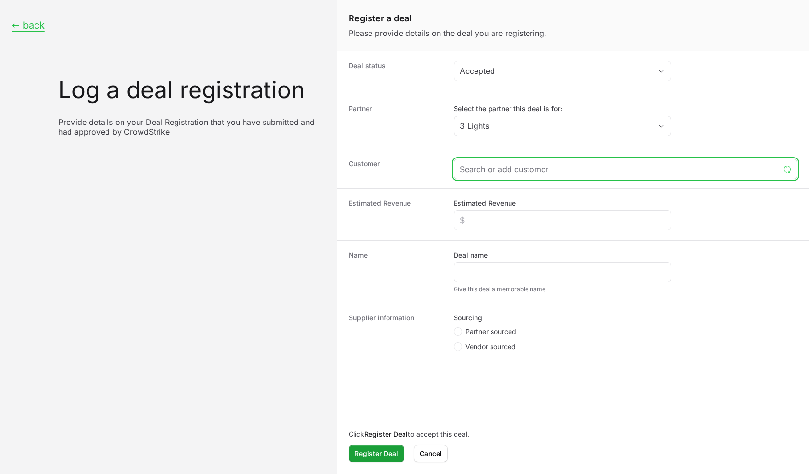
click at [527, 168] on input "Create activity form" at bounding box center [619, 169] width 319 height 12
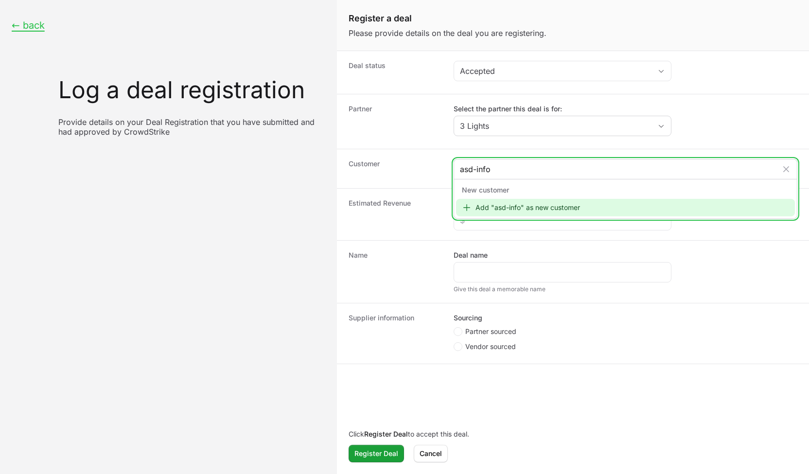
type input "asd-info"
click at [546, 211] on div "Add "asd-info" as new customer" at bounding box center [625, 208] width 339 height 18
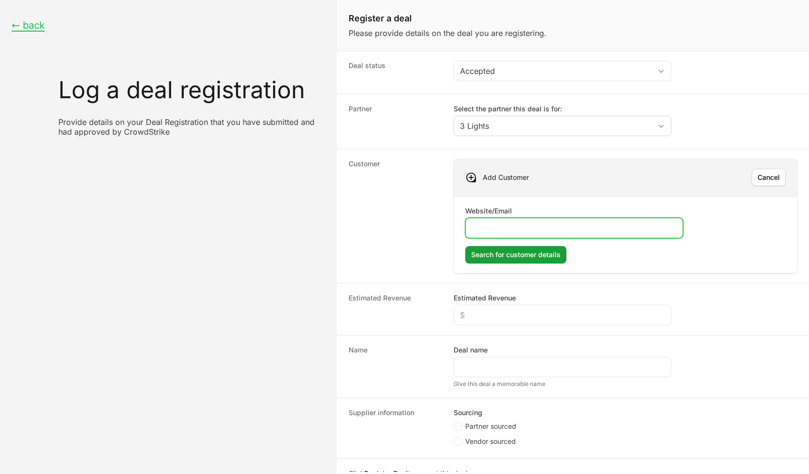
click at [533, 227] on input "Website/Email" at bounding box center [574, 228] width 205 height 12
click at [487, 227] on input "asd.info" at bounding box center [574, 228] width 205 height 12
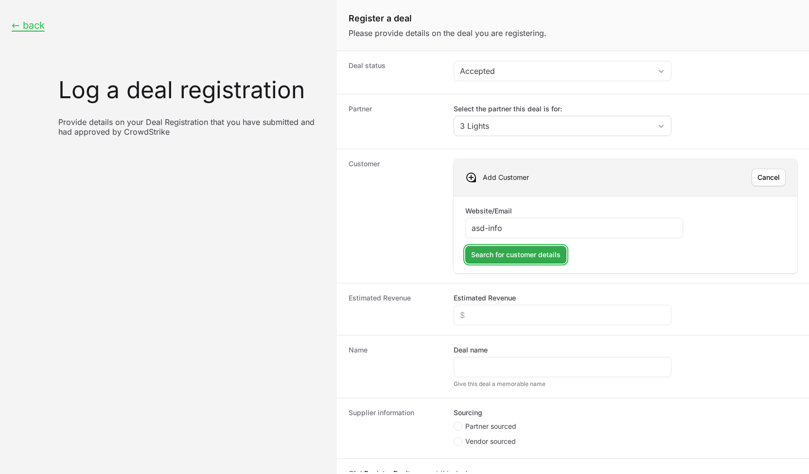
click at [504, 247] on button "Search for customer details Search for customer details" at bounding box center [515, 255] width 101 height 18
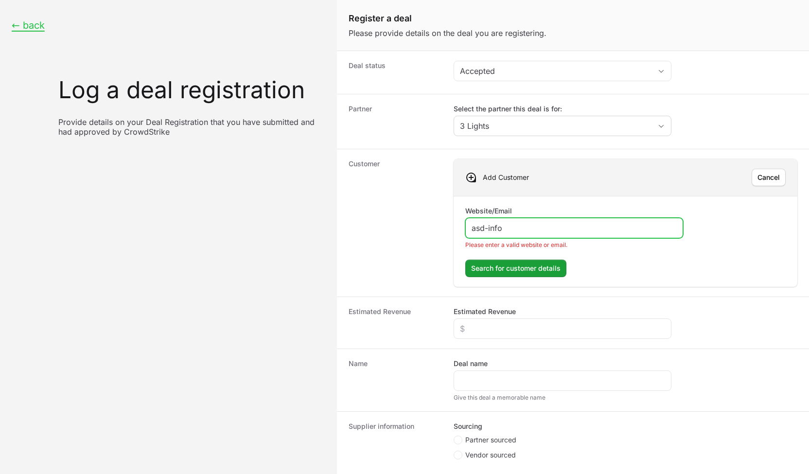
click at [513, 226] on input "asd-info" at bounding box center [574, 228] width 205 height 12
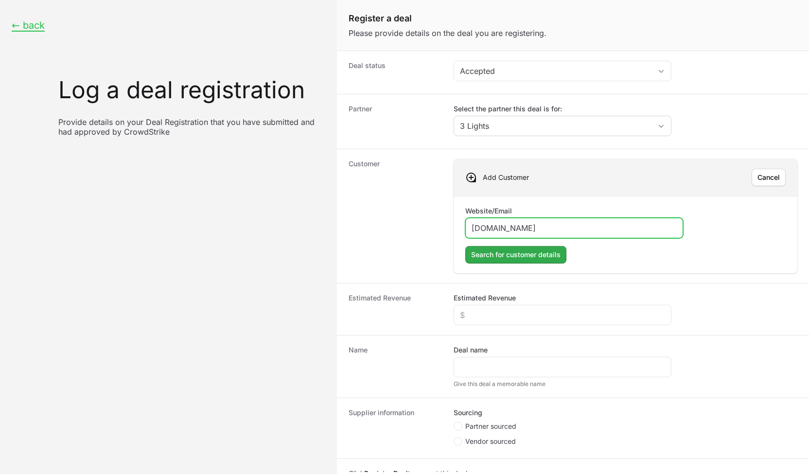
type input "asd-info.com"
click at [527, 254] on span "Search for customer details" at bounding box center [515, 255] width 89 height 12
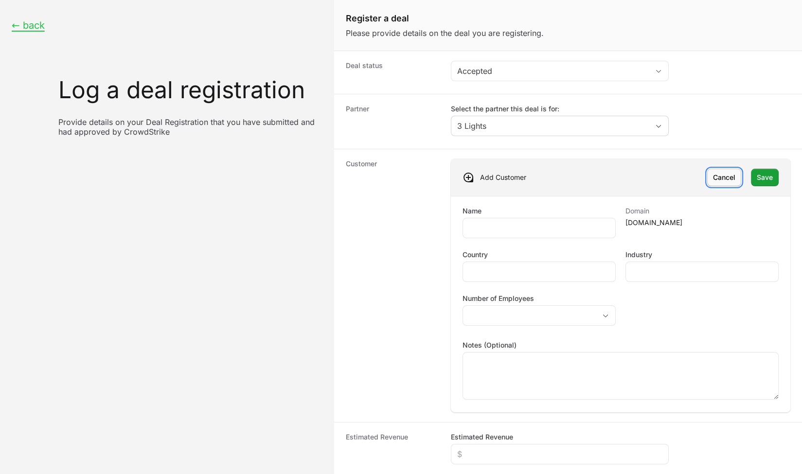
click at [621, 178] on span "Cancel" at bounding box center [724, 178] width 22 height 12
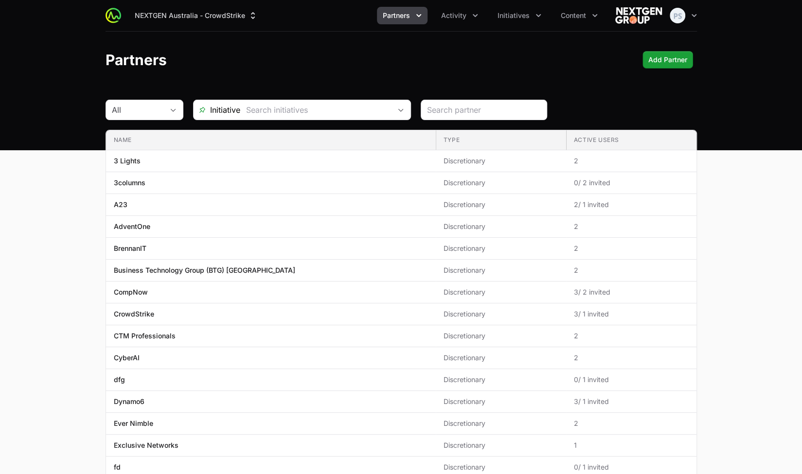
click at [471, 51] on div "Partners Add Partner Add Partner" at bounding box center [401, 60] width 591 height 18
click at [392, 40] on header "Partners Add Partner Add Partner" at bounding box center [401, 60] width 802 height 56
click at [395, 23] on button "Partners" at bounding box center [402, 16] width 51 height 18
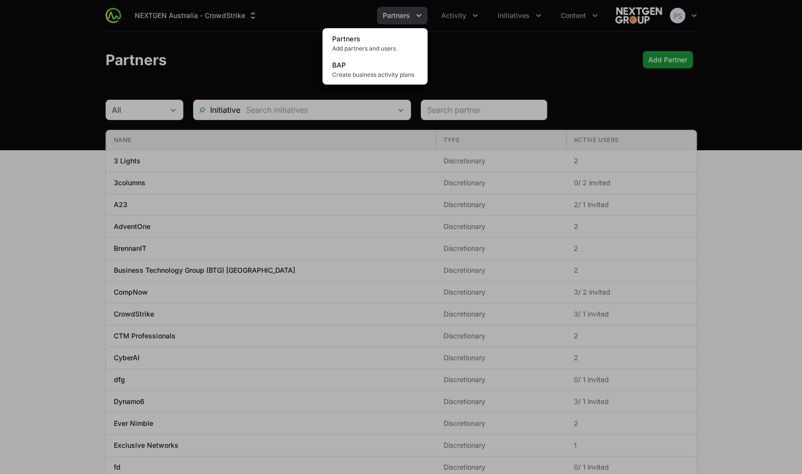
click at [498, 45] on div "Partners menu" at bounding box center [401, 237] width 802 height 474
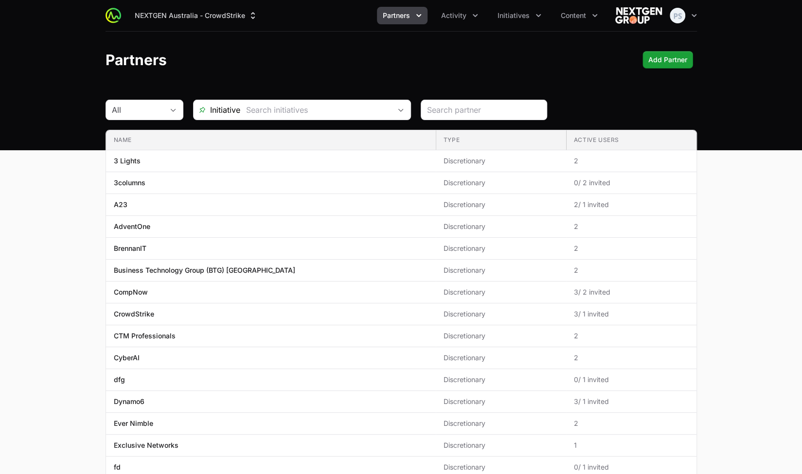
click at [591, 107] on div "All Initiative" at bounding box center [401, 110] width 591 height 20
drag, startPoint x: 567, startPoint y: 90, endPoint x: 528, endPoint y: 30, distance: 71.4
click at [567, 89] on div "NEXTGEN Australia - CrowdStrike Partners Activity Initiatives Content Open user…" at bounding box center [401, 75] width 802 height 150
click at [442, 23] on button "Activity" at bounding box center [459, 16] width 49 height 18
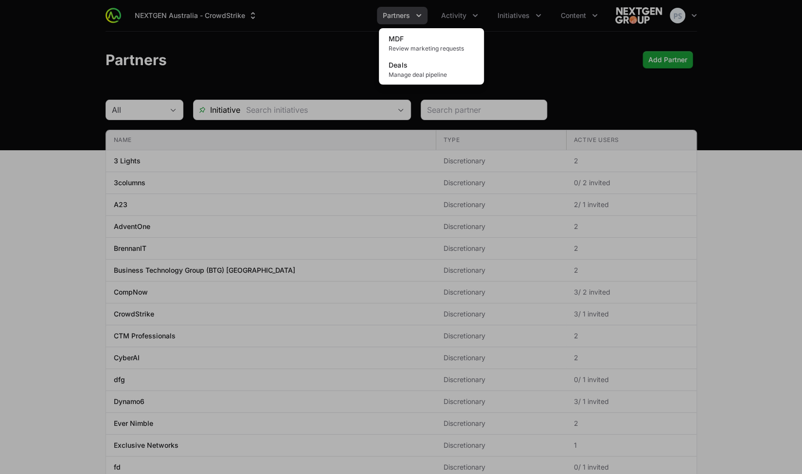
click at [568, 53] on div "Activity menu" at bounding box center [401, 237] width 802 height 474
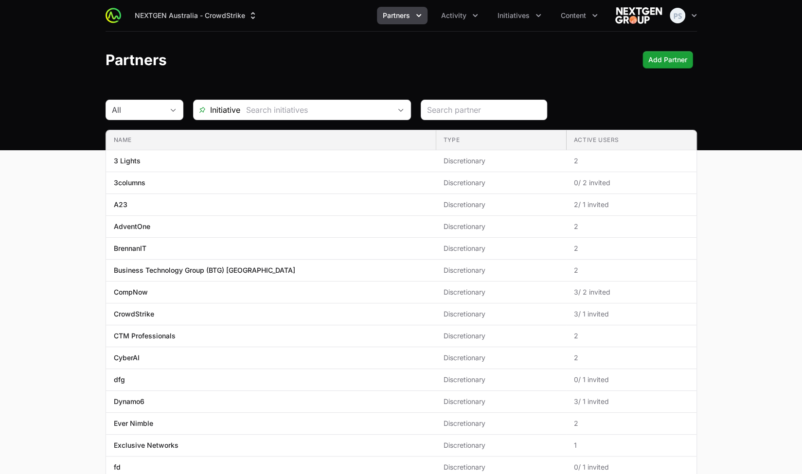
click at [358, 59] on div "Partners Add Partner Add Partner" at bounding box center [401, 60] width 591 height 18
click at [461, 17] on span "Activity" at bounding box center [453, 16] width 25 height 10
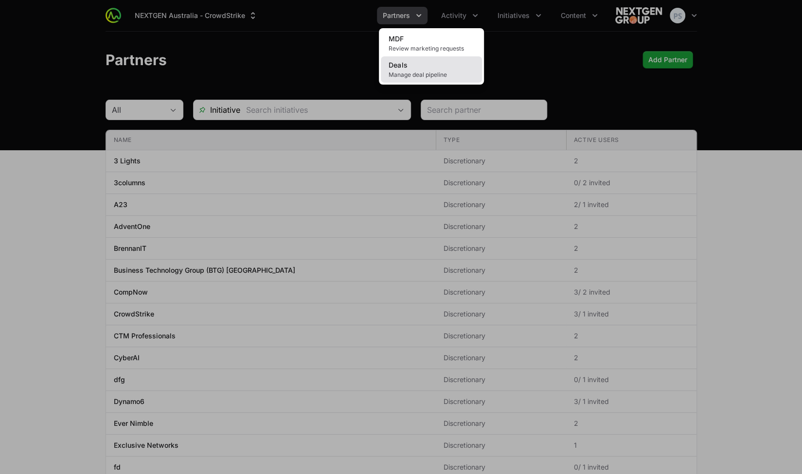
click at [452, 67] on link "Deals Manage deal pipeline" at bounding box center [431, 69] width 101 height 26
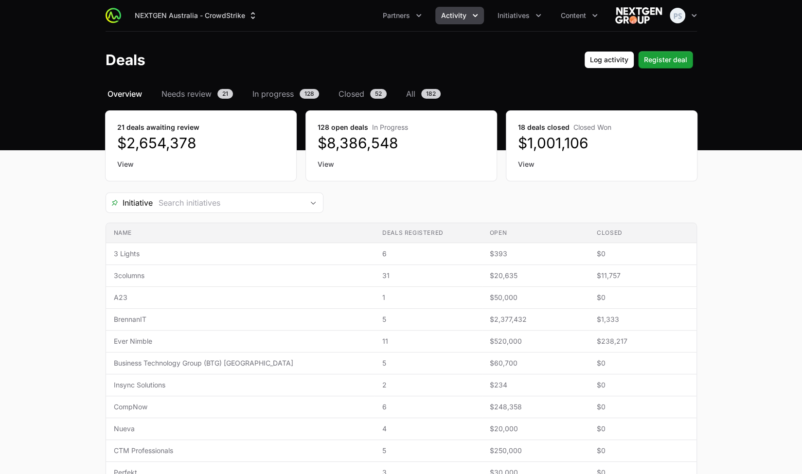
click at [665, 70] on header "Deals Log activity Log activity Register deal Register deal" at bounding box center [401, 60] width 802 height 56
click at [667, 62] on span "Register deal" at bounding box center [665, 60] width 43 height 12
click at [512, 65] on div "Deals Log activity Log activity Register deal Register deal" at bounding box center [401, 60] width 591 height 18
click at [455, 18] on span "Activity" at bounding box center [453, 16] width 25 height 10
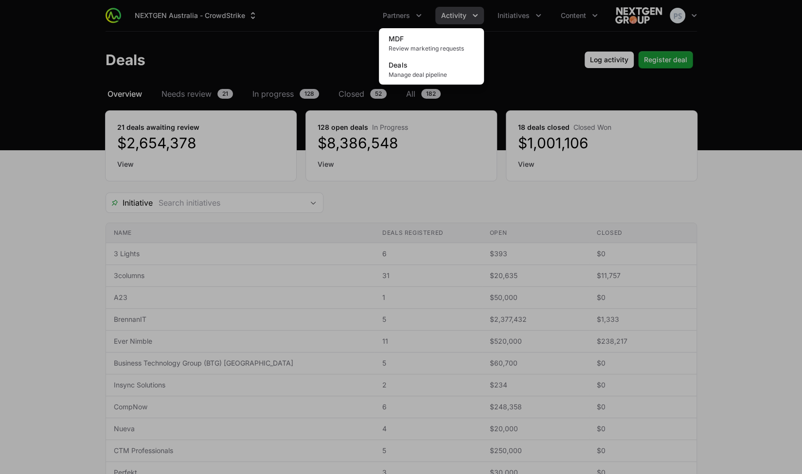
click at [274, 46] on div "Activity menu" at bounding box center [401, 237] width 802 height 474
